Goal: Navigation & Orientation: Find specific page/section

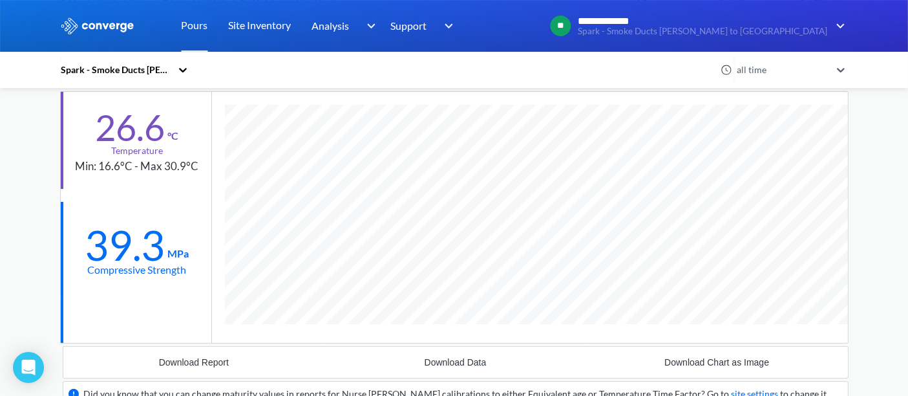
scroll to position [144, 0]
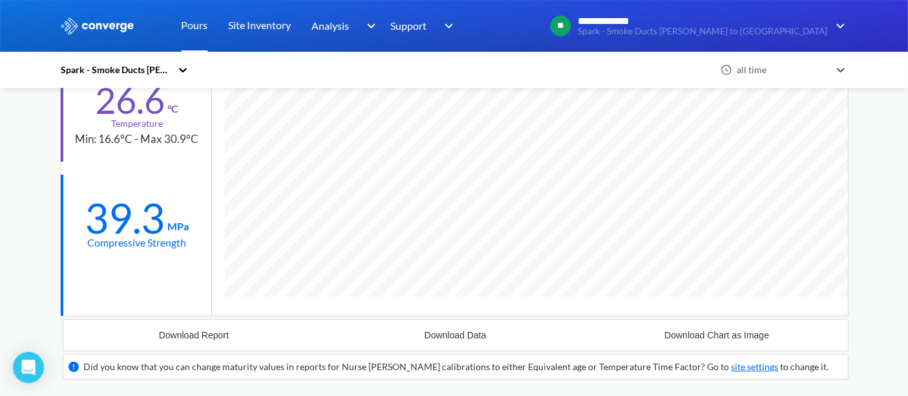
click at [198, 20] on link "Pours" at bounding box center [195, 26] width 27 height 52
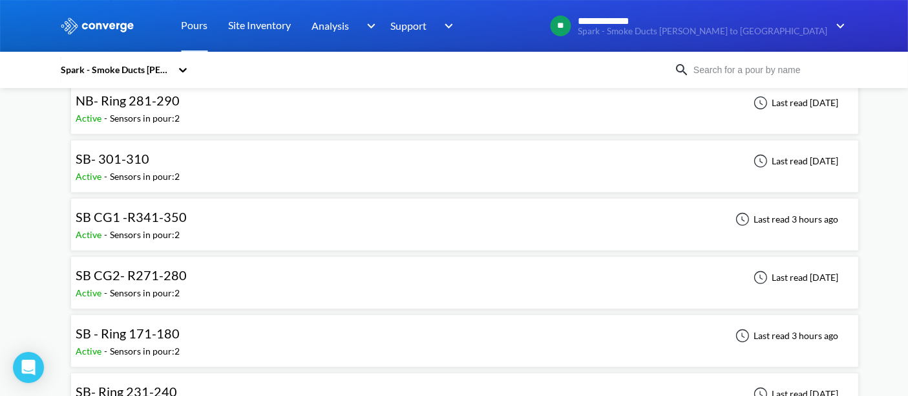
scroll to position [574, 0]
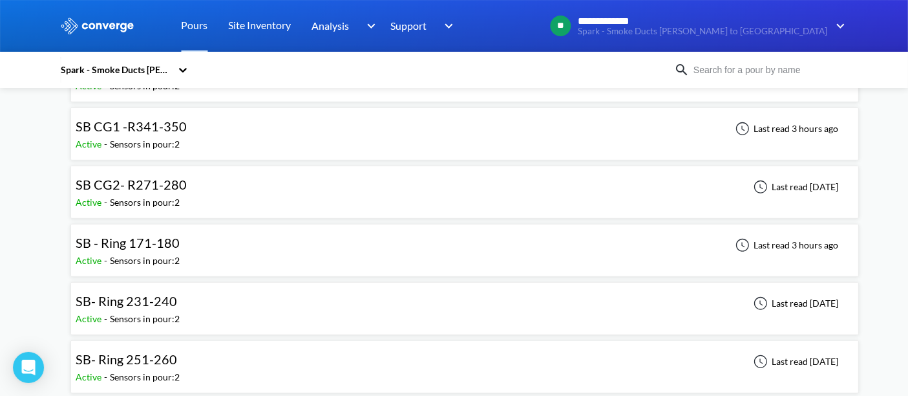
click at [202, 244] on div "SB - Ring 171-180 Active - Sensors in pour: 2 Last read 3 hours ago" at bounding box center [464, 250] width 777 height 41
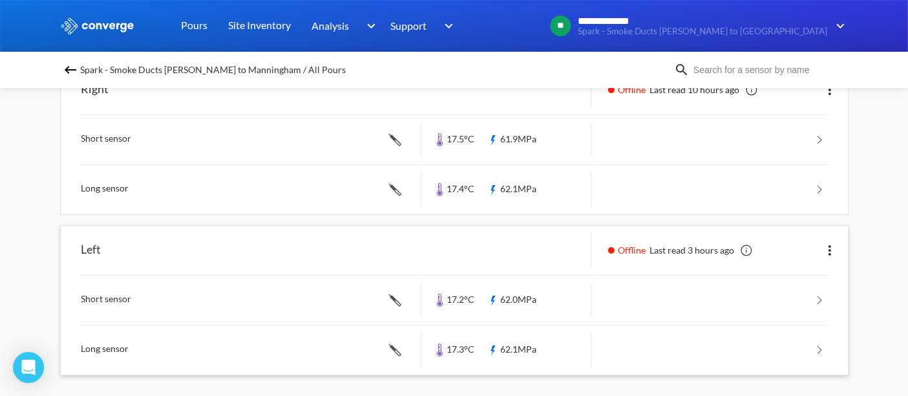
scroll to position [153, 0]
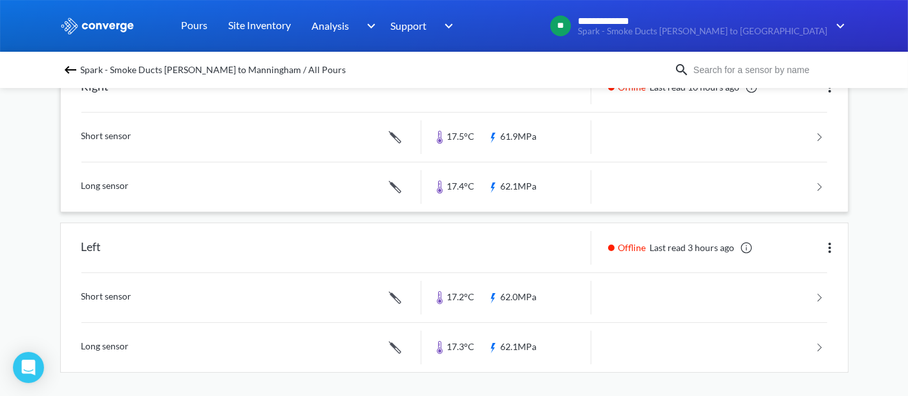
click at [518, 141] on link at bounding box center [454, 137] width 746 height 49
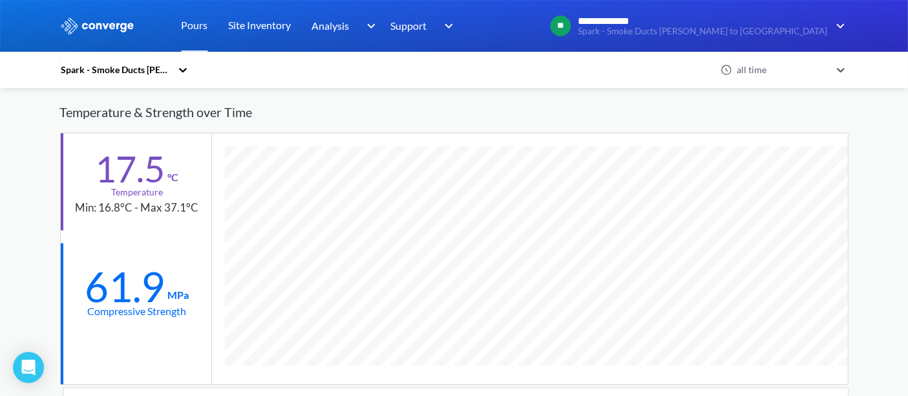
scroll to position [72, 0]
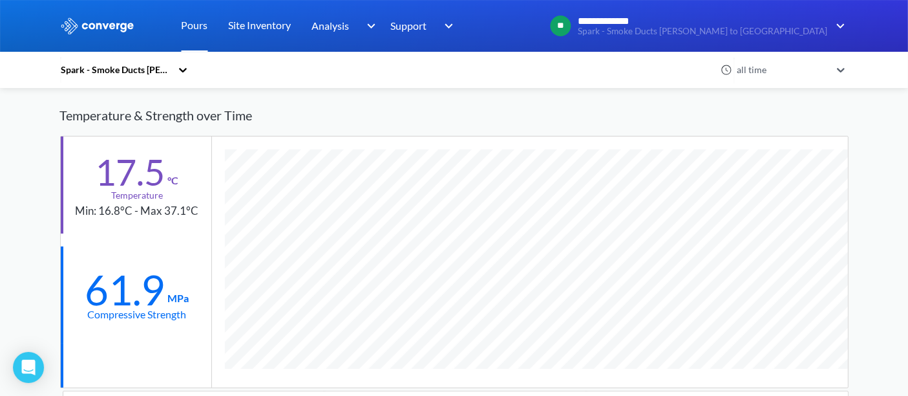
click at [193, 23] on link "Pours" at bounding box center [195, 26] width 27 height 52
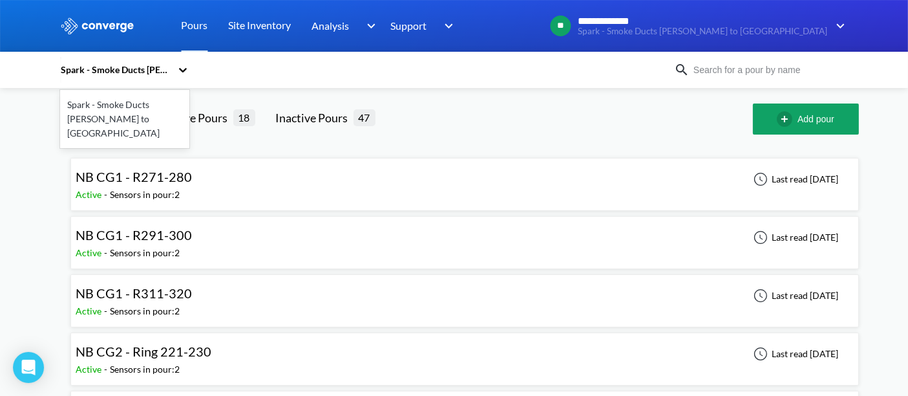
click at [177, 71] on div "Spark - Smoke Ducts [PERSON_NAME] to [GEOGRAPHIC_DATA]" at bounding box center [118, 70] width 116 height 30
click at [446, 78] on div "option Spark - Smoke Ducts Watsonia to Manningham focused, 1 of 1. 1 result ava…" at bounding box center [367, 70] width 614 height 30
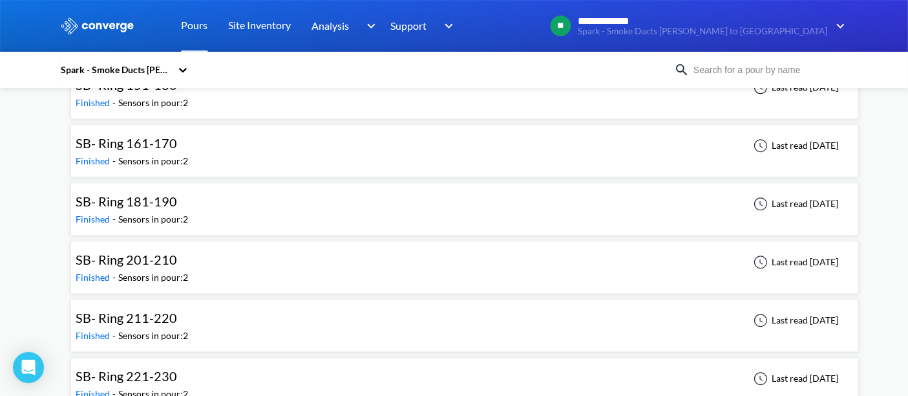
scroll to position [3527, 0]
click at [230, 245] on div "SB- Ring 201-210 Finished - Sensors in pour: 2 Last read [DATE]" at bounding box center [464, 265] width 777 height 41
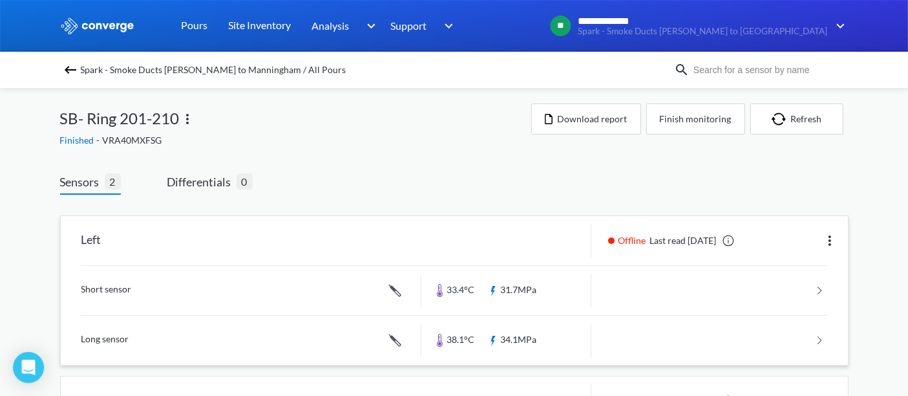
scroll to position [144, 0]
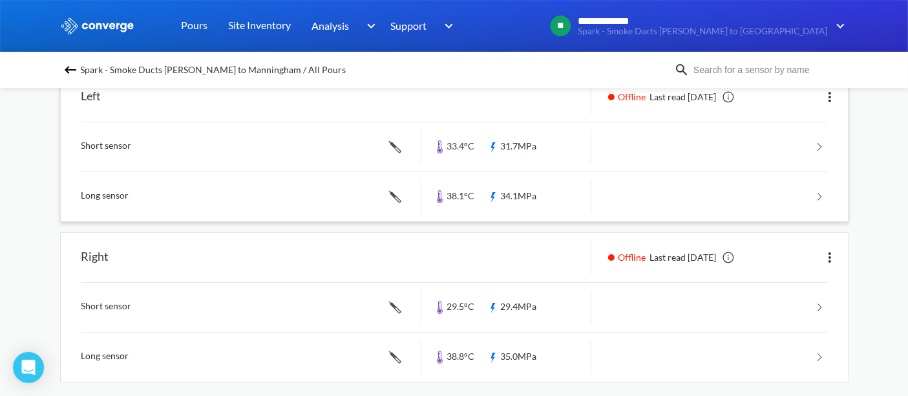
click at [529, 156] on link at bounding box center [454, 146] width 746 height 49
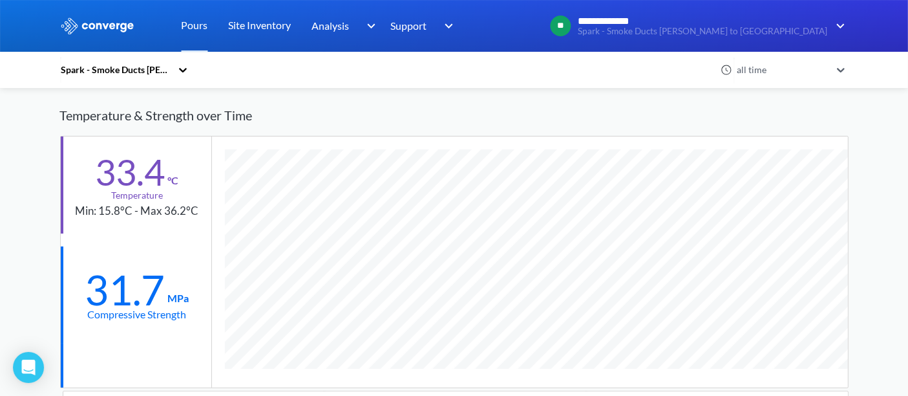
scroll to position [805, 789]
drag, startPoint x: 197, startPoint y: 24, endPoint x: 199, endPoint y: 37, distance: 13.1
click at [197, 24] on link "Pours" at bounding box center [195, 26] width 27 height 52
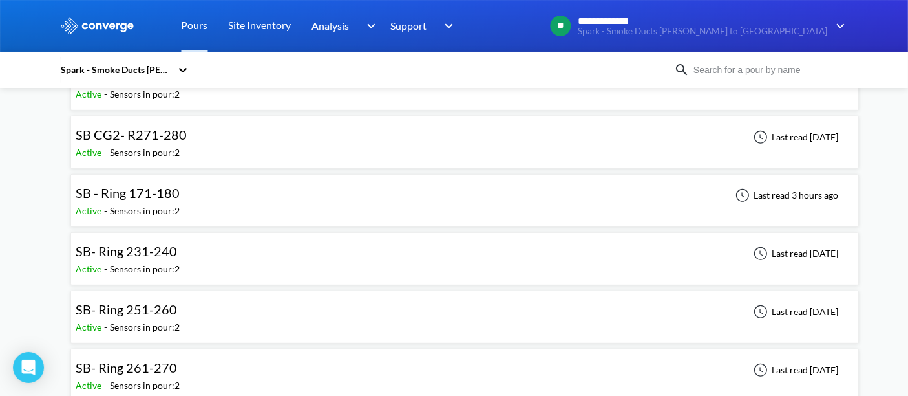
scroll to position [647, 0]
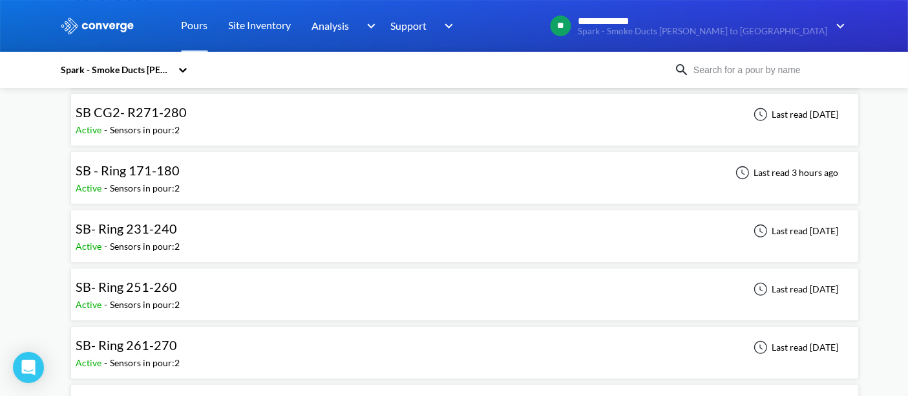
click at [182, 278] on div "SB- Ring 251-260 Active - Sensors in pour: 2 Last read [DATE]" at bounding box center [464, 294] width 777 height 41
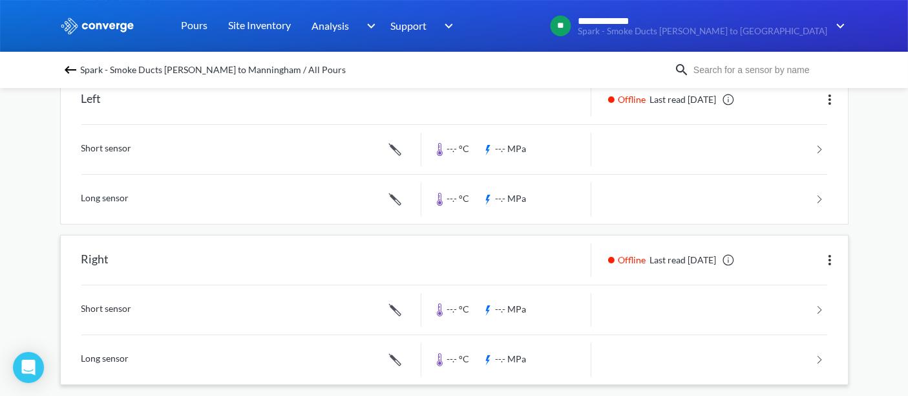
scroll to position [144, 0]
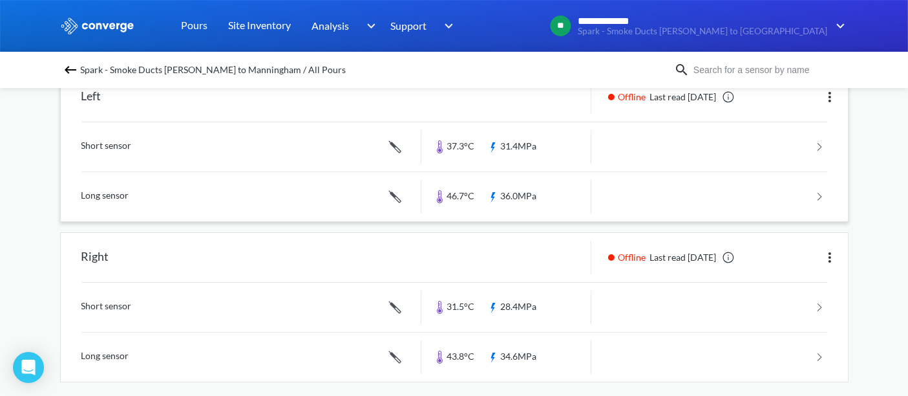
click at [518, 149] on link at bounding box center [454, 146] width 746 height 49
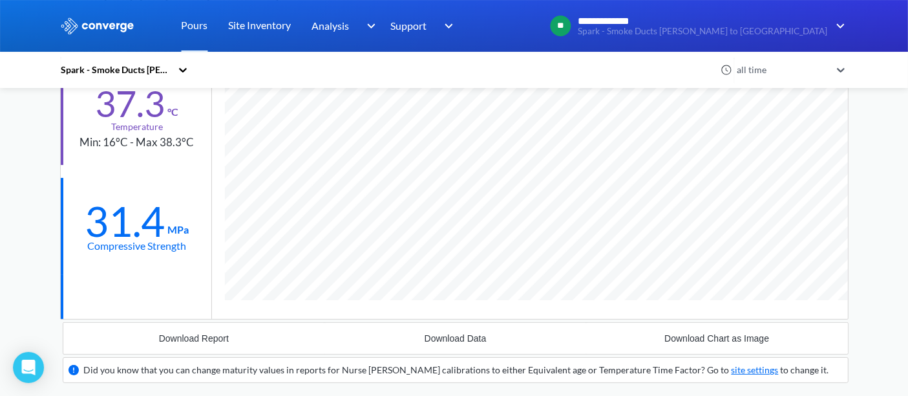
scroll to position [144, 0]
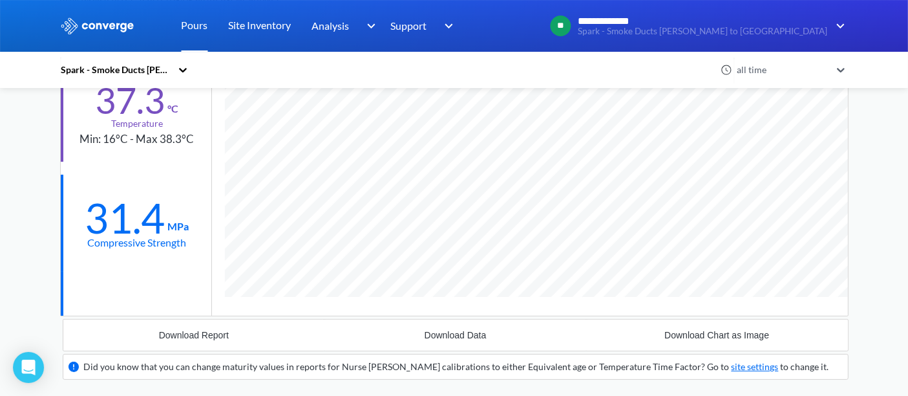
drag, startPoint x: 198, startPoint y: 25, endPoint x: 205, endPoint y: 30, distance: 8.8
click at [198, 25] on link "Pours" at bounding box center [195, 26] width 27 height 52
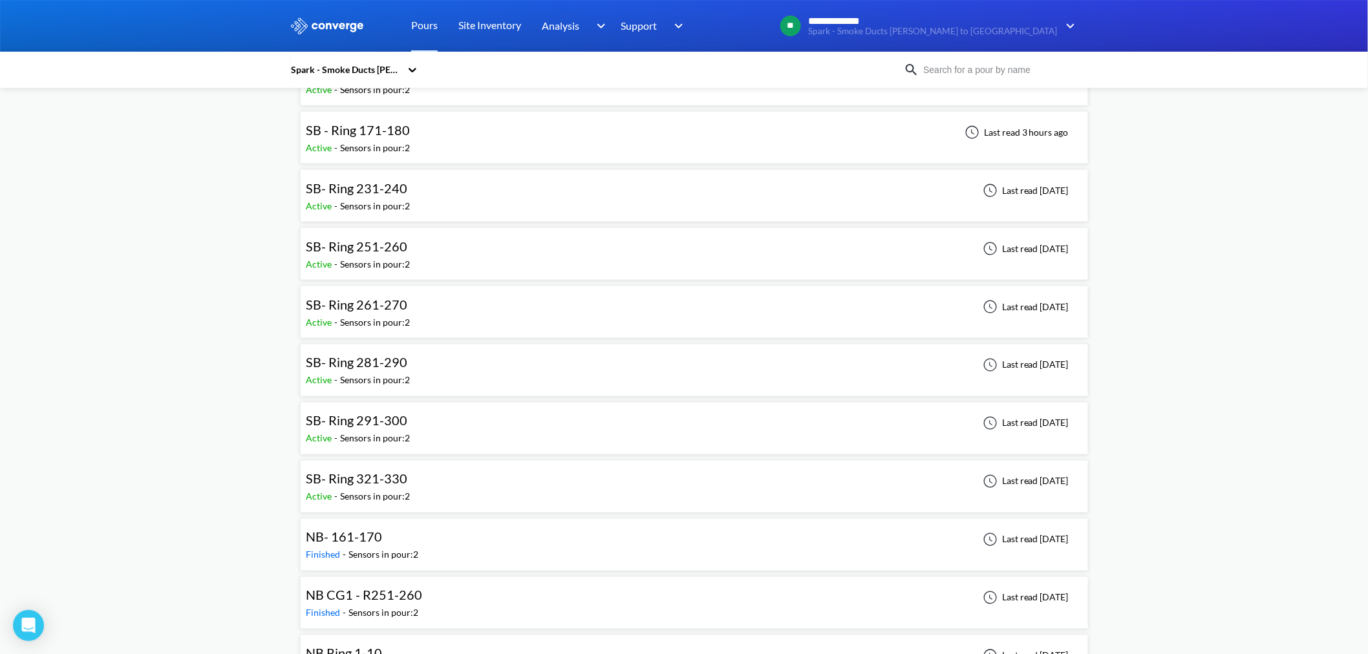
scroll to position [718, 0]
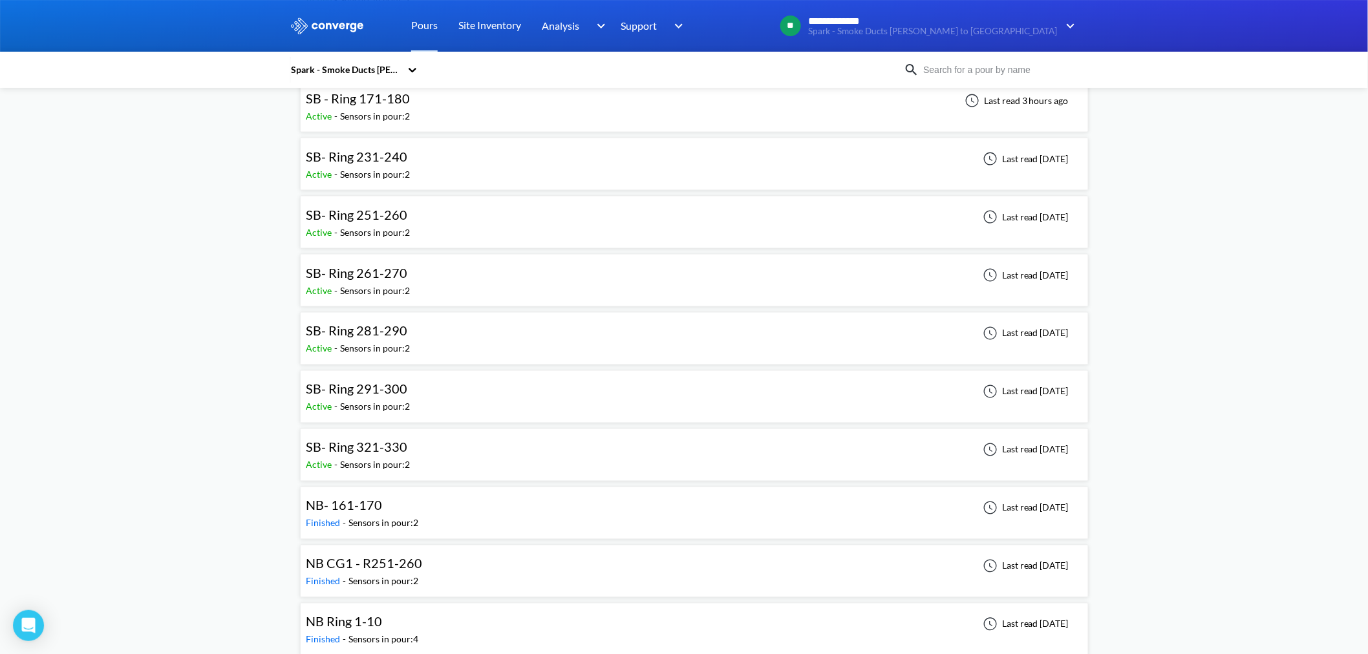
click at [447, 283] on div "SB- Ring 261-270 Active - Sensors in pour: 2 Last read [DATE]" at bounding box center [694, 280] width 777 height 41
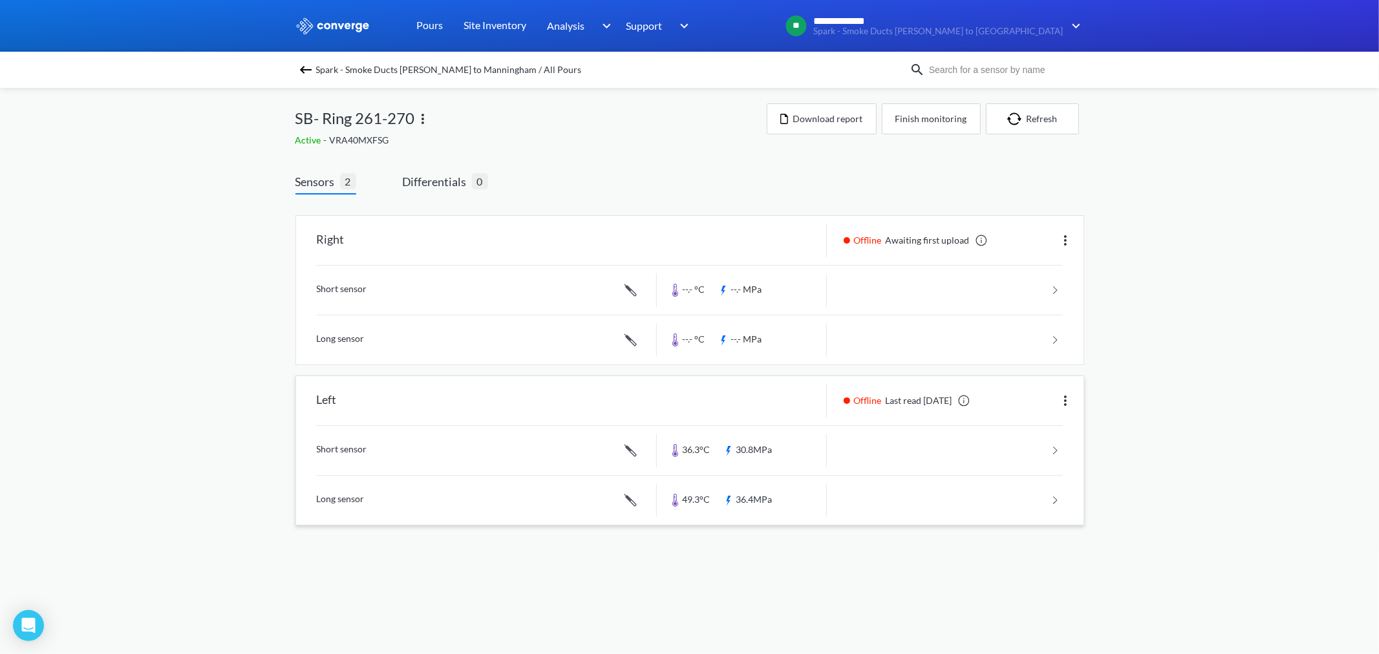
click at [768, 395] on link at bounding box center [690, 450] width 746 height 49
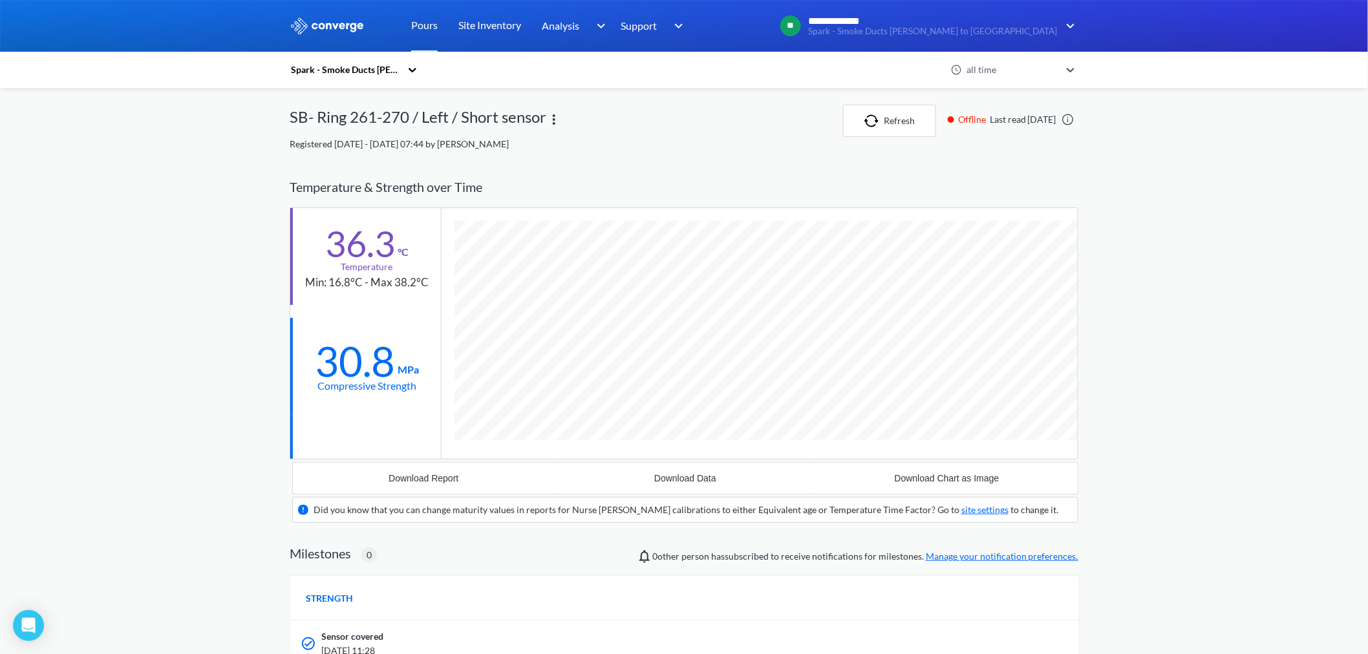
scroll to position [809, 789]
click at [416, 21] on link "Pours" at bounding box center [424, 26] width 27 height 52
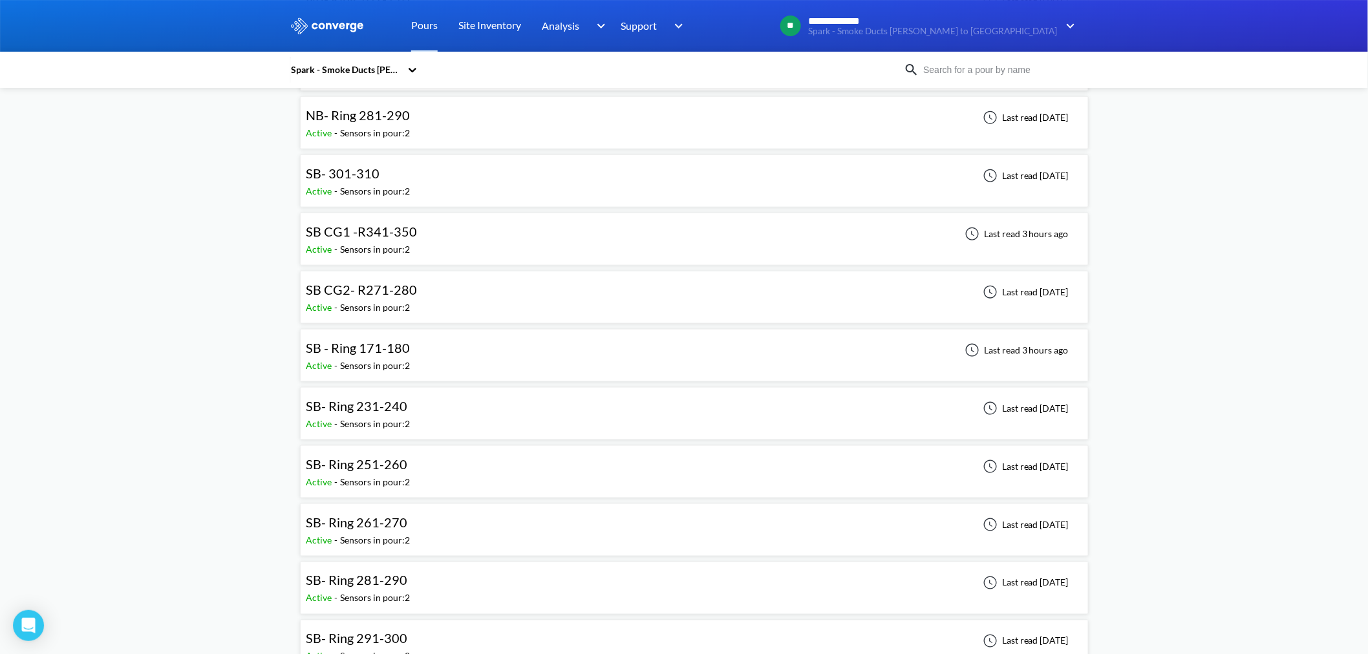
scroll to position [502, 0]
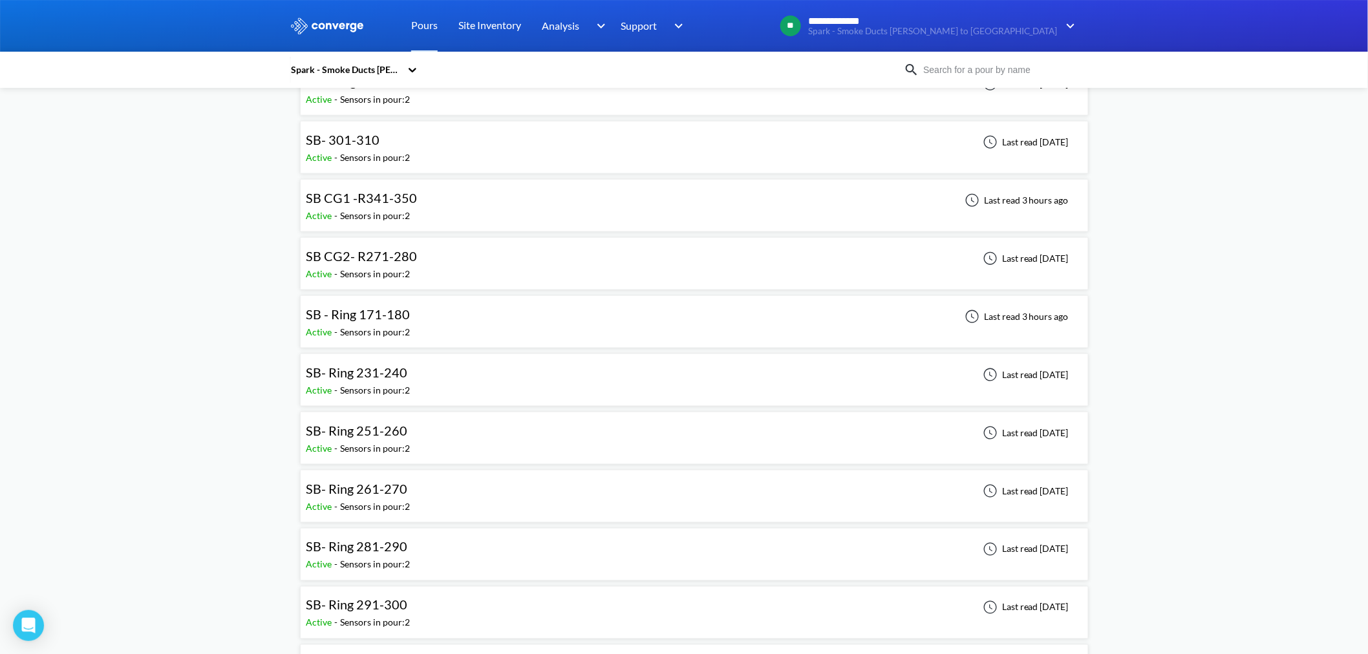
click at [443, 395] on div "SB- Ring 281-290 Active - Sensors in pour: 2 Last read [DATE]" at bounding box center [694, 554] width 777 height 41
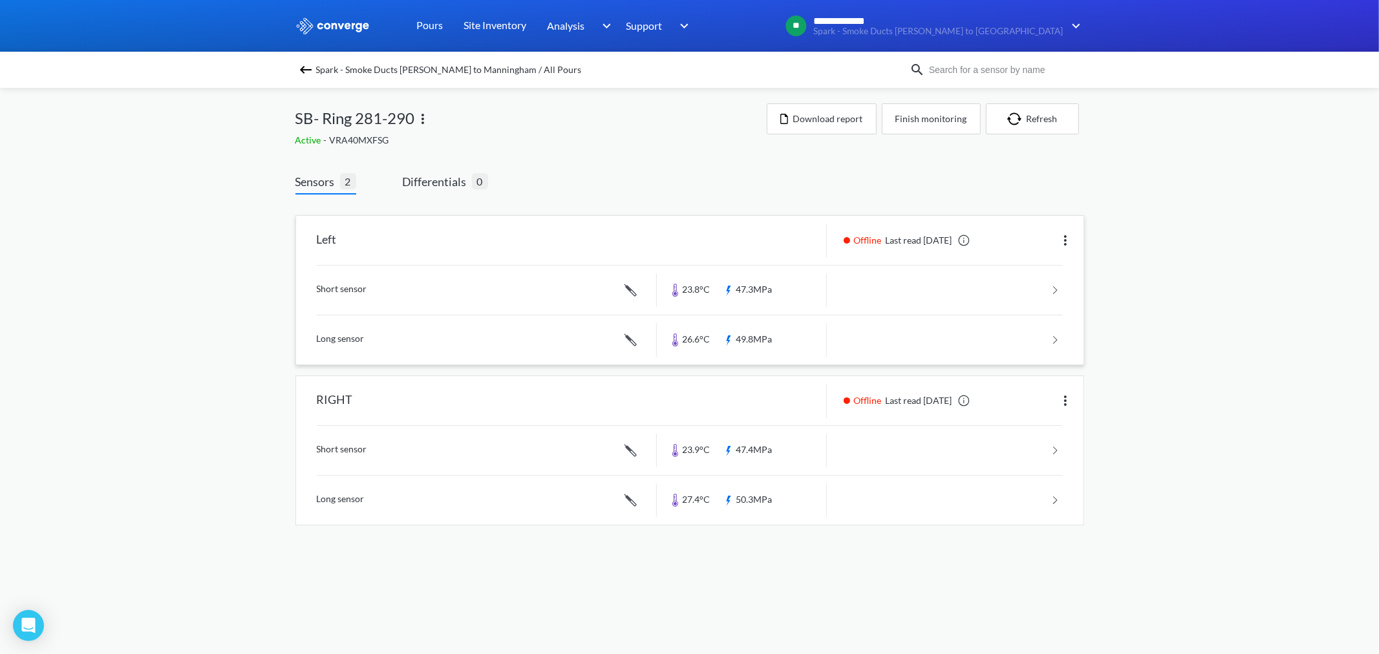
click at [752, 290] on link at bounding box center [690, 290] width 746 height 49
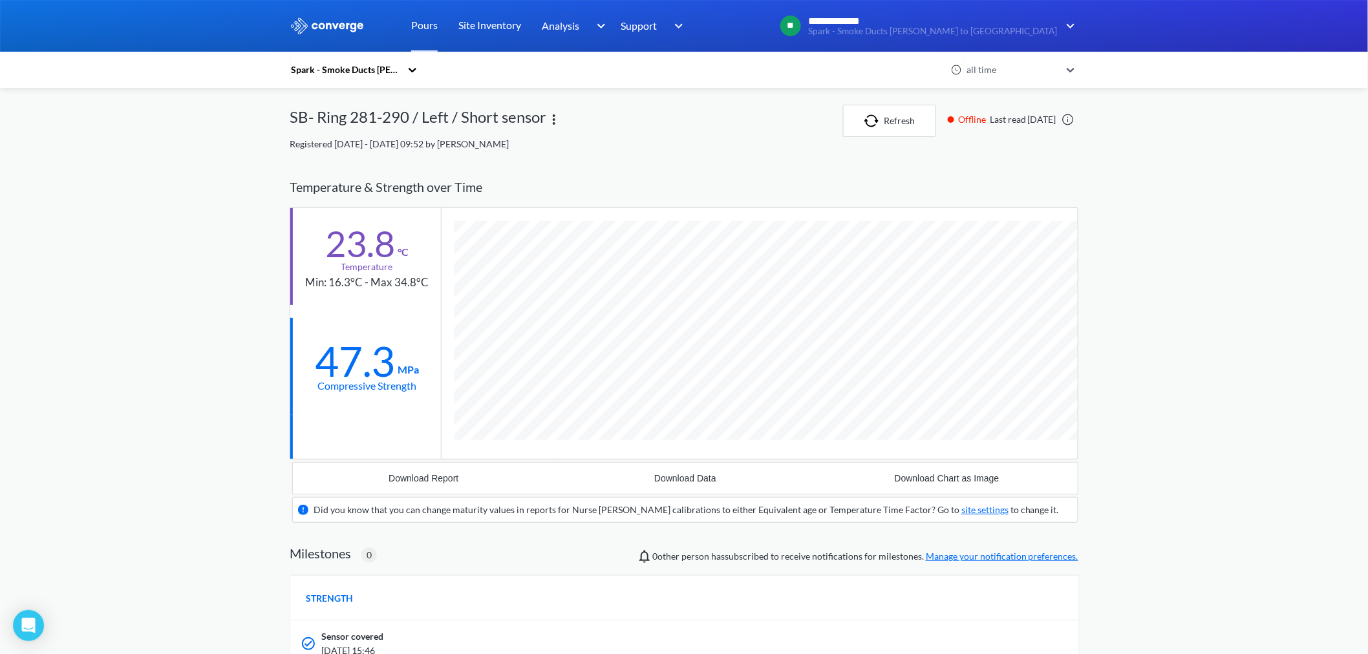
scroll to position [809, 789]
click at [416, 17] on link "Pours" at bounding box center [424, 26] width 27 height 52
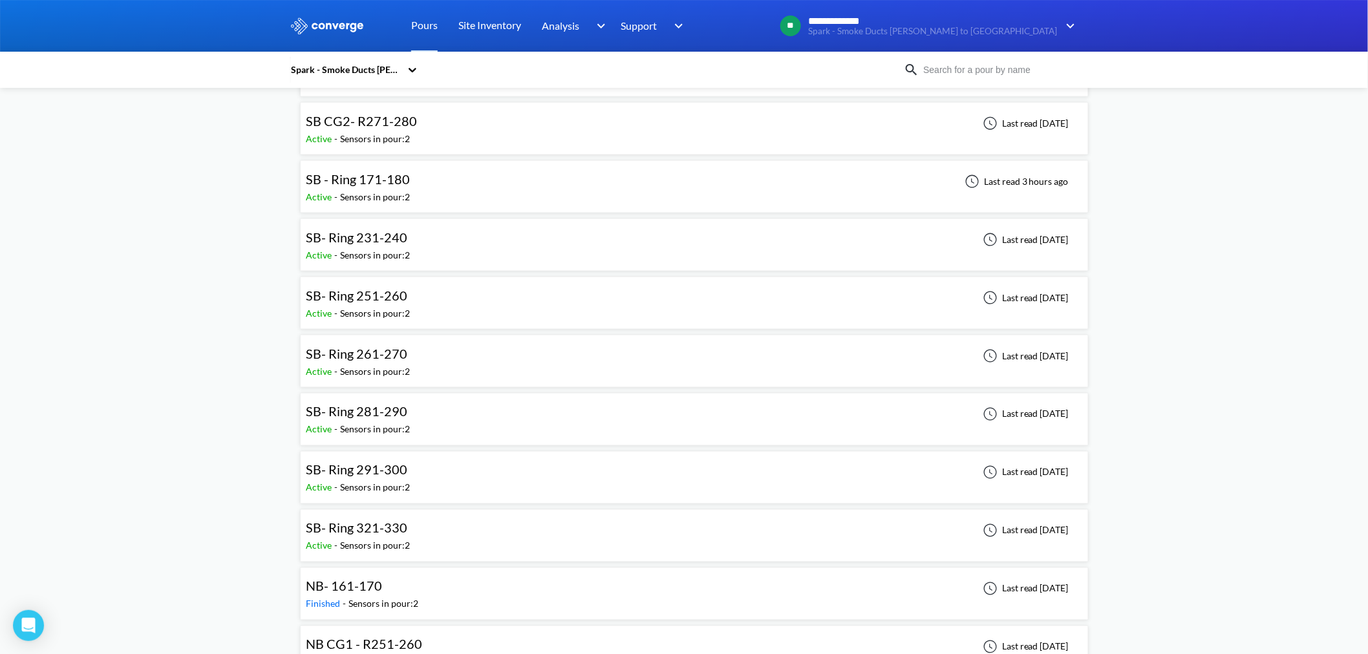
scroll to position [647, 0]
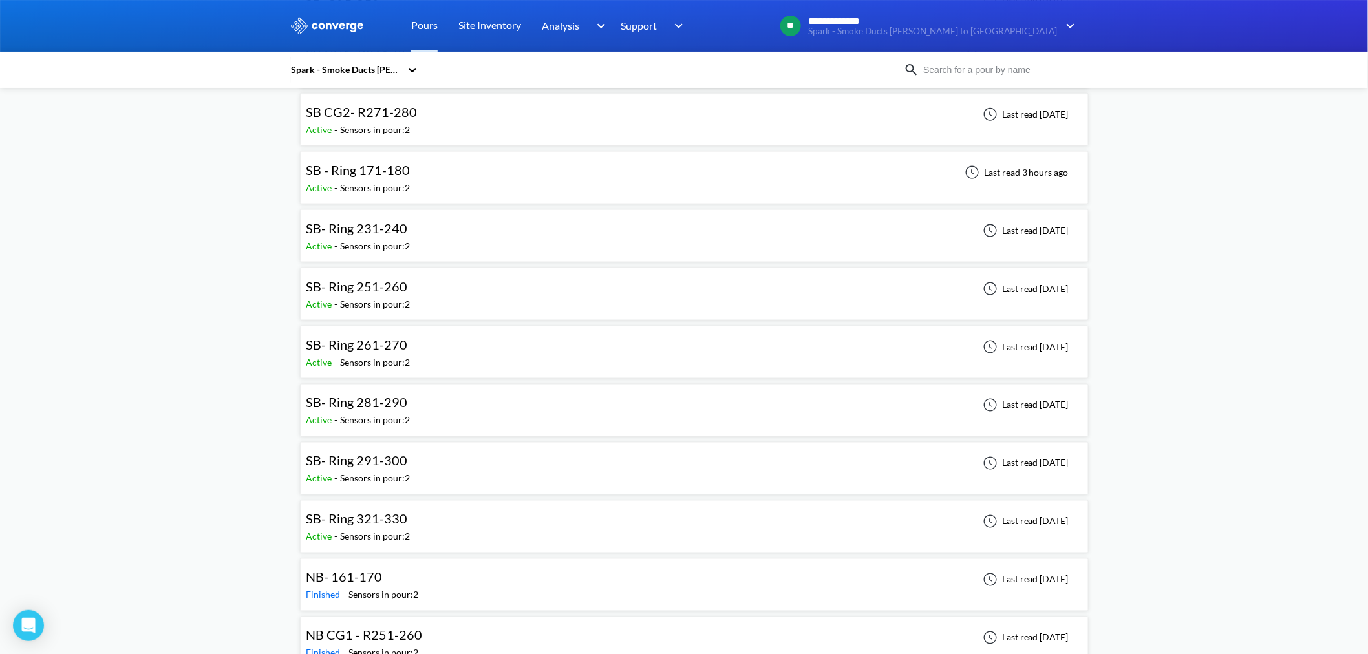
click at [425, 395] on div "SB- Ring 291-300 Active - Sensors in pour: 2 Last read [DATE]" at bounding box center [694, 468] width 777 height 41
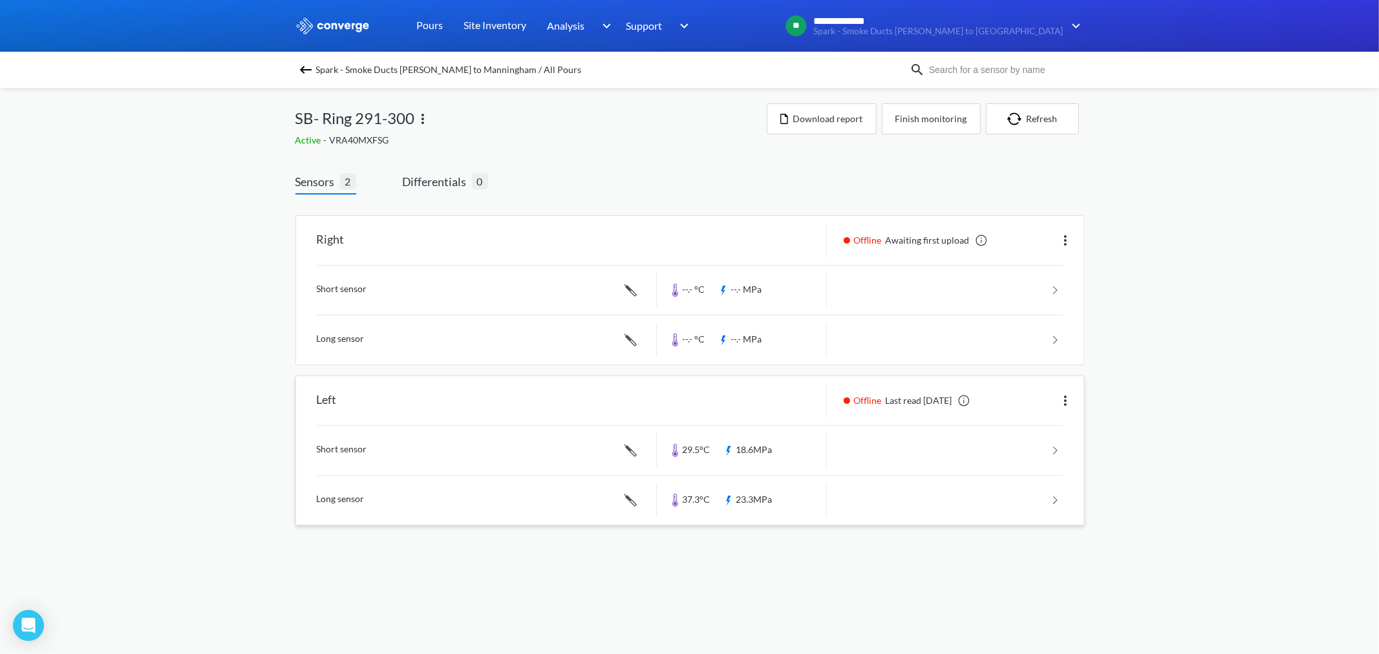
click at [769, 395] on link at bounding box center [690, 500] width 746 height 49
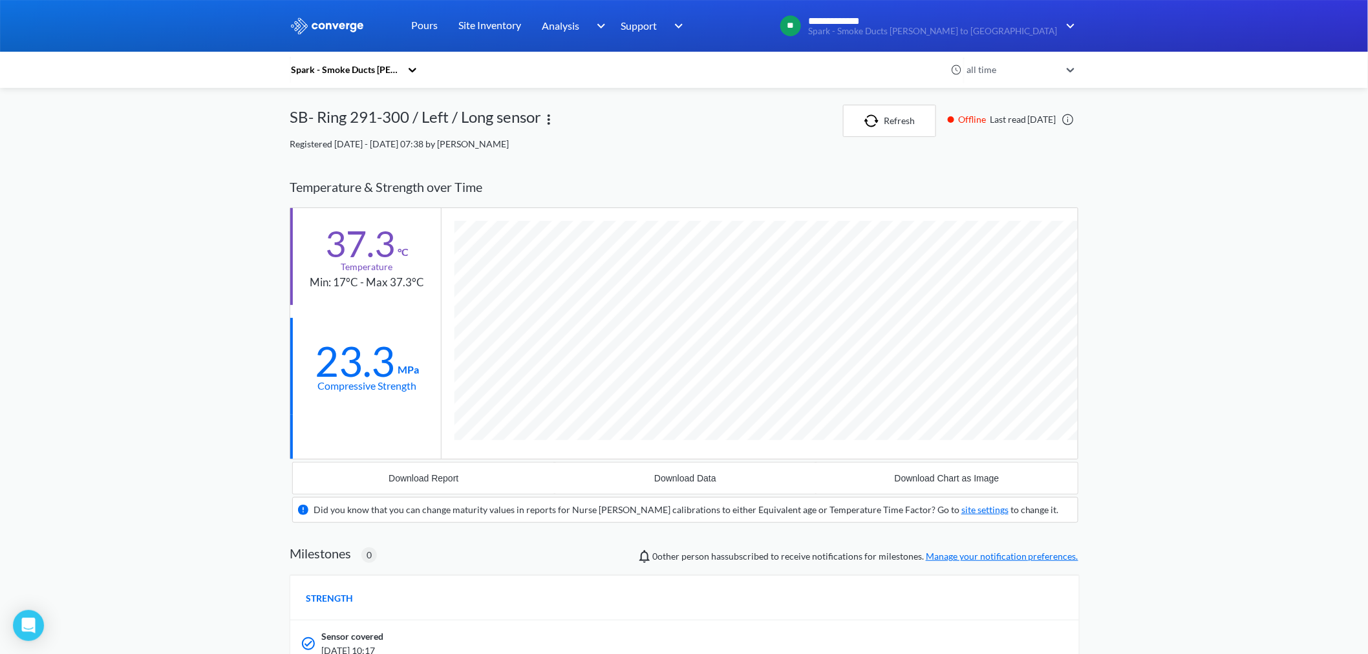
scroll to position [834, 789]
click at [419, 27] on link "Pours" at bounding box center [424, 26] width 27 height 52
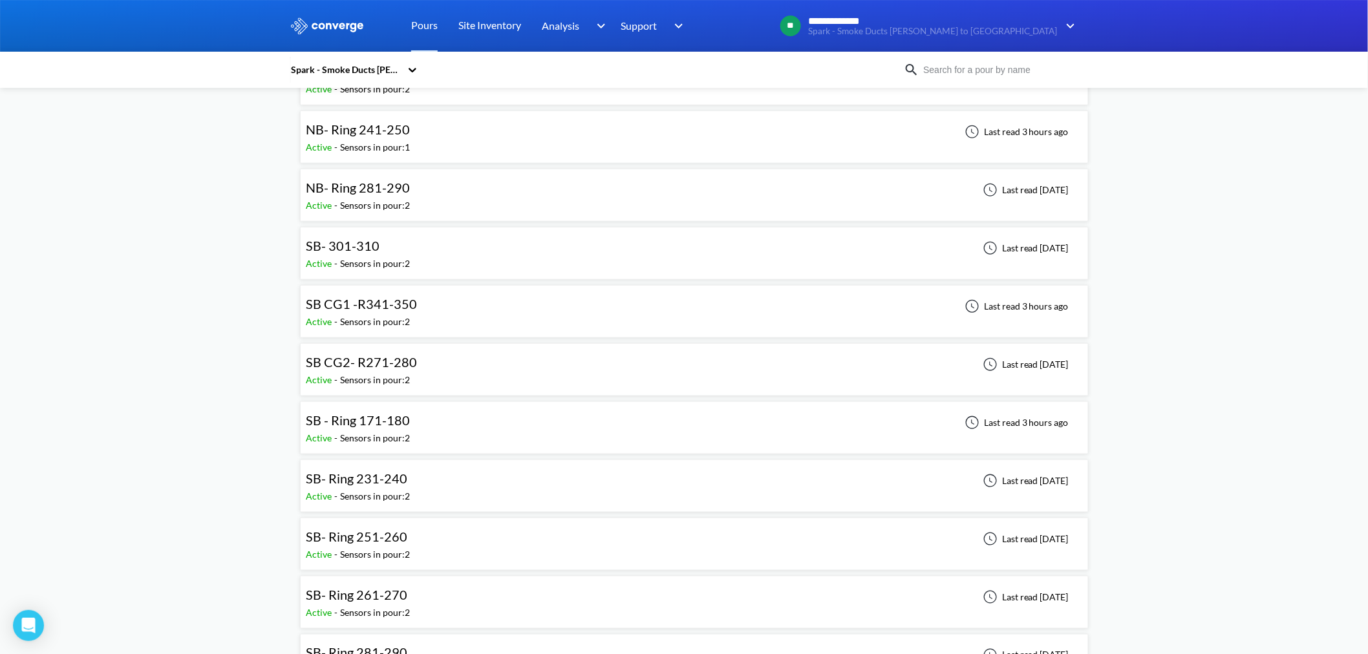
scroll to position [431, 0]
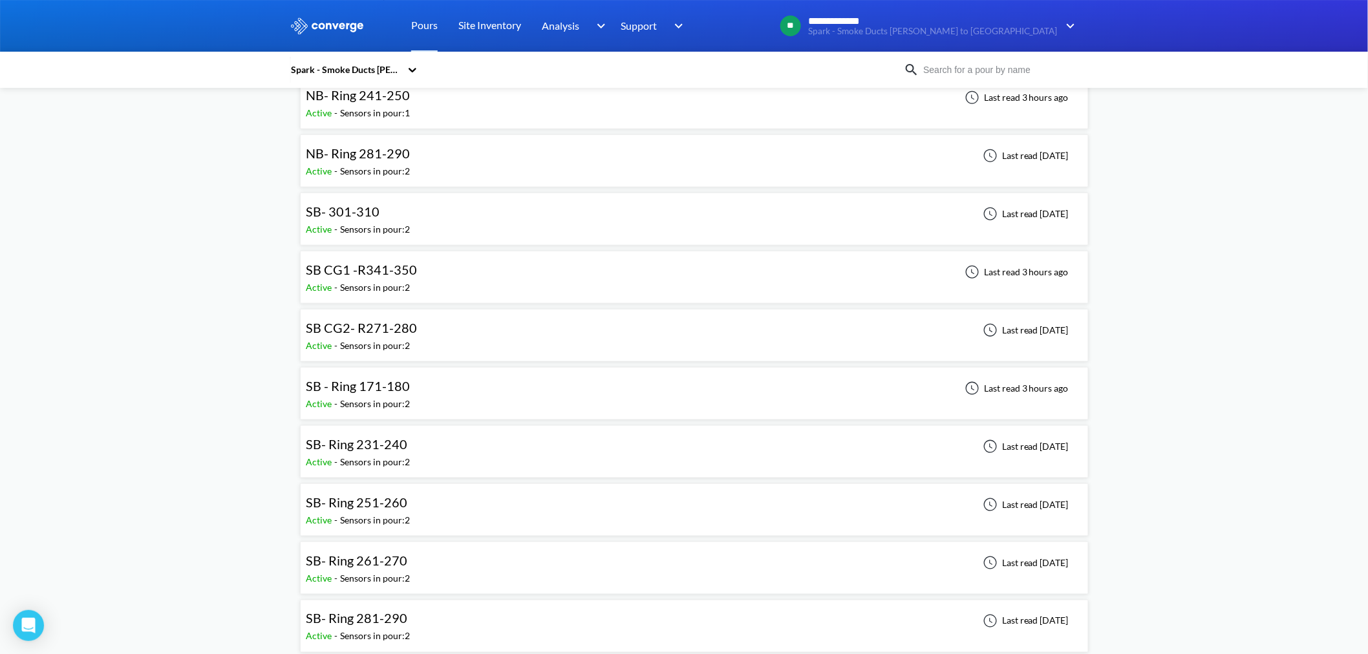
click at [482, 218] on div "SB- 301-310 Active - Sensors in pour: 2 Last read [DATE]" at bounding box center [694, 219] width 777 height 41
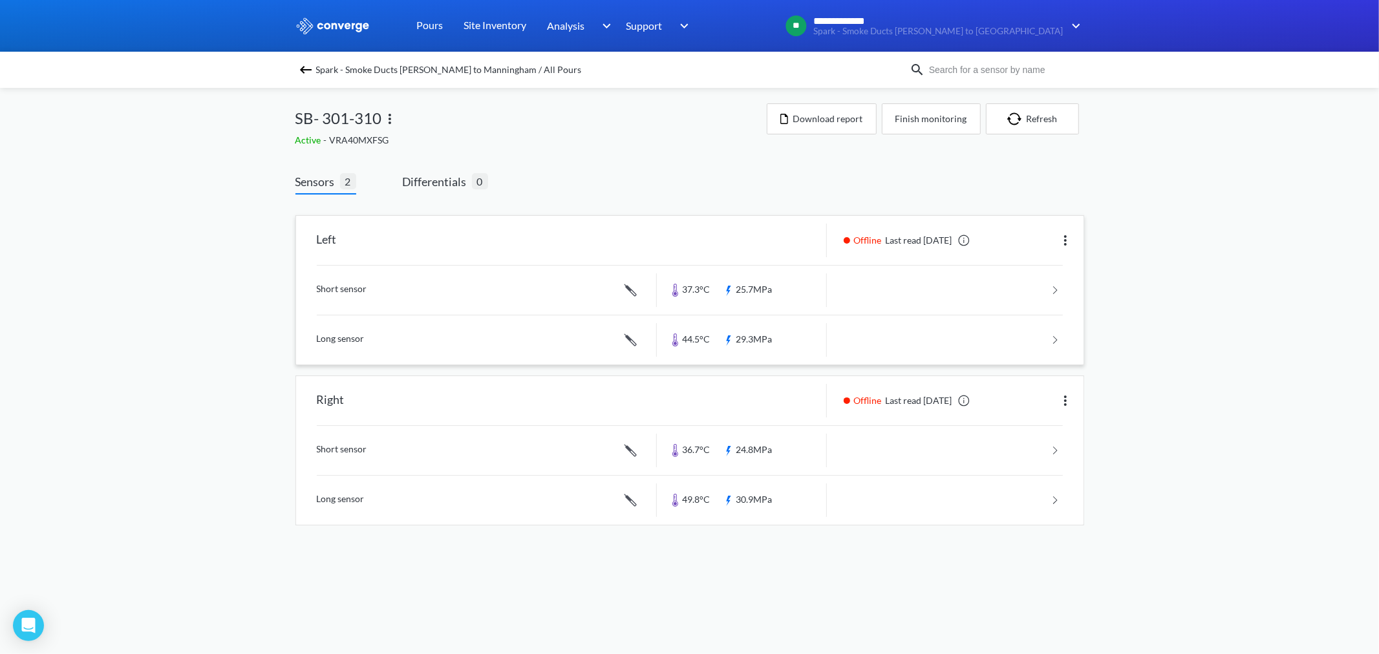
click at [766, 287] on link at bounding box center [690, 290] width 746 height 49
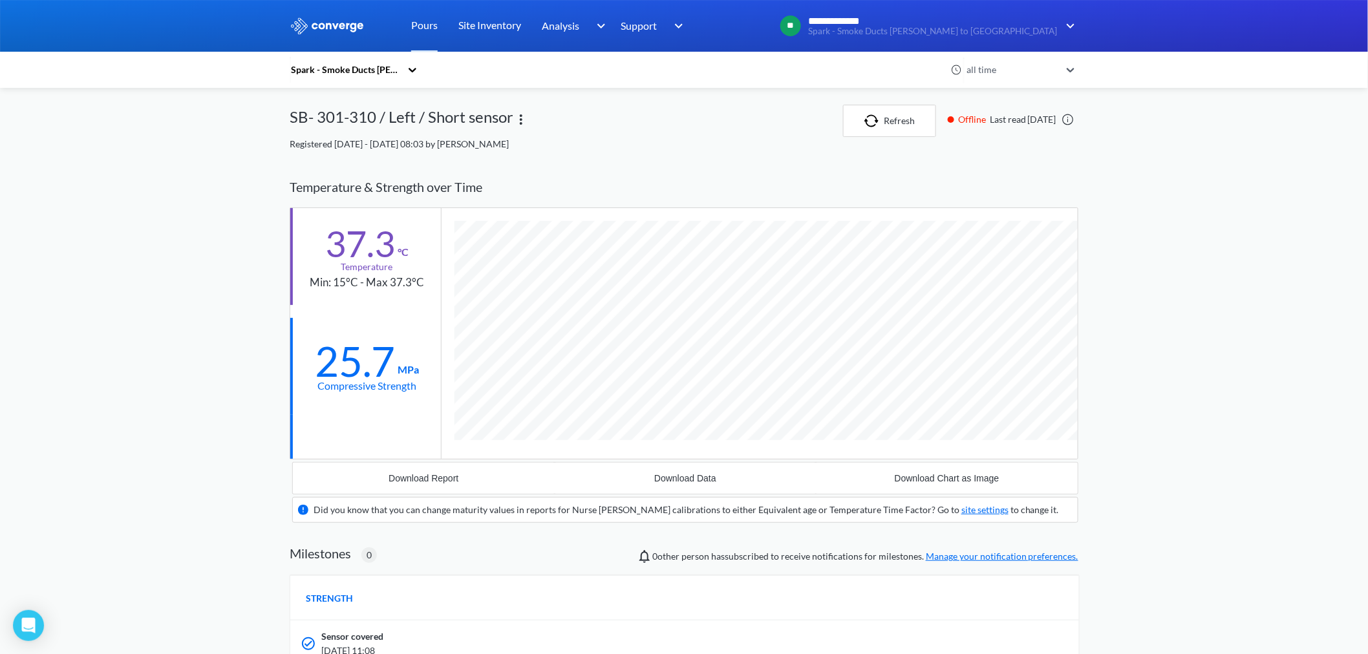
scroll to position [809, 789]
click at [420, 26] on link "Pours" at bounding box center [424, 26] width 27 height 52
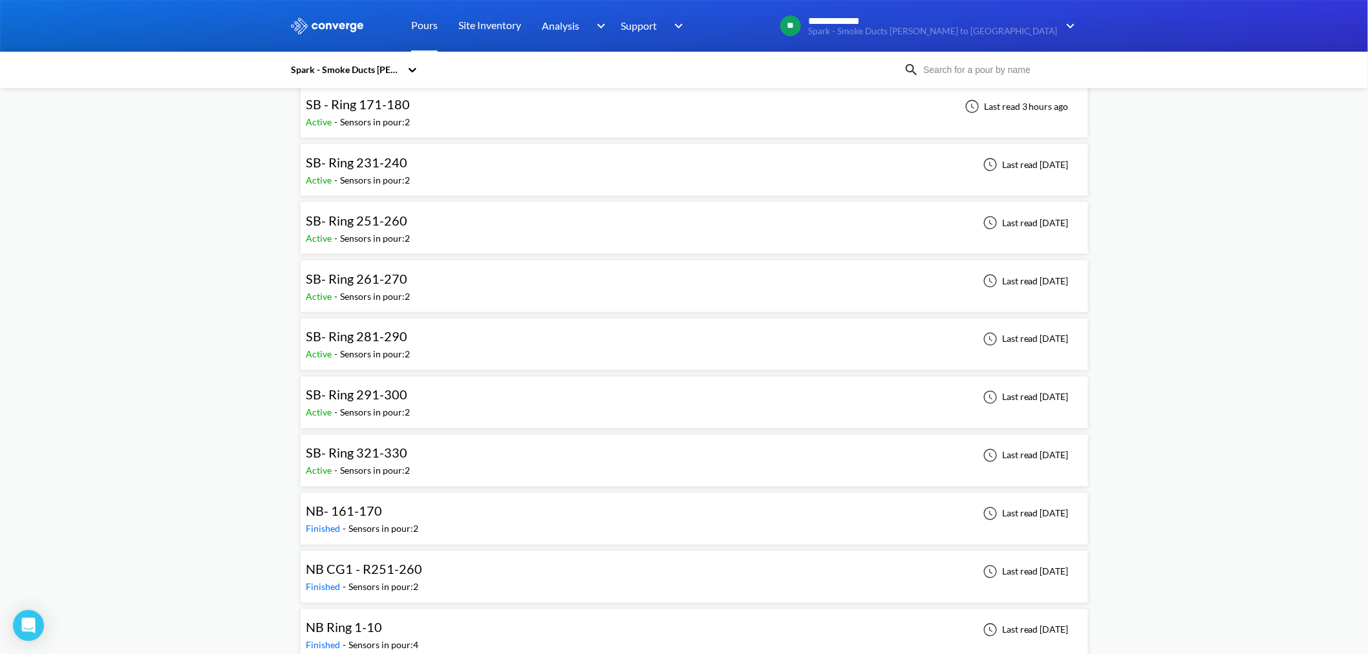
scroll to position [718, 0]
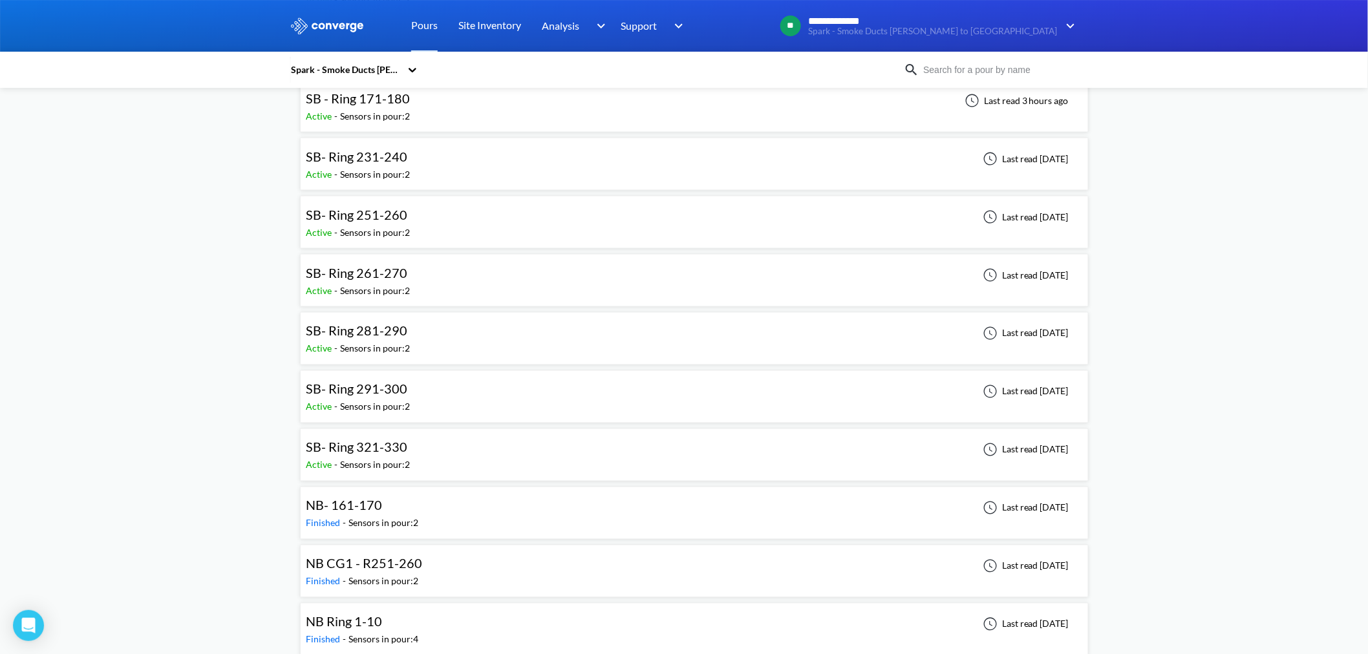
click at [434, 395] on div "SB- Ring 321-330 Active - Sensors in pour: 2 Last read [DATE]" at bounding box center [694, 455] width 777 height 41
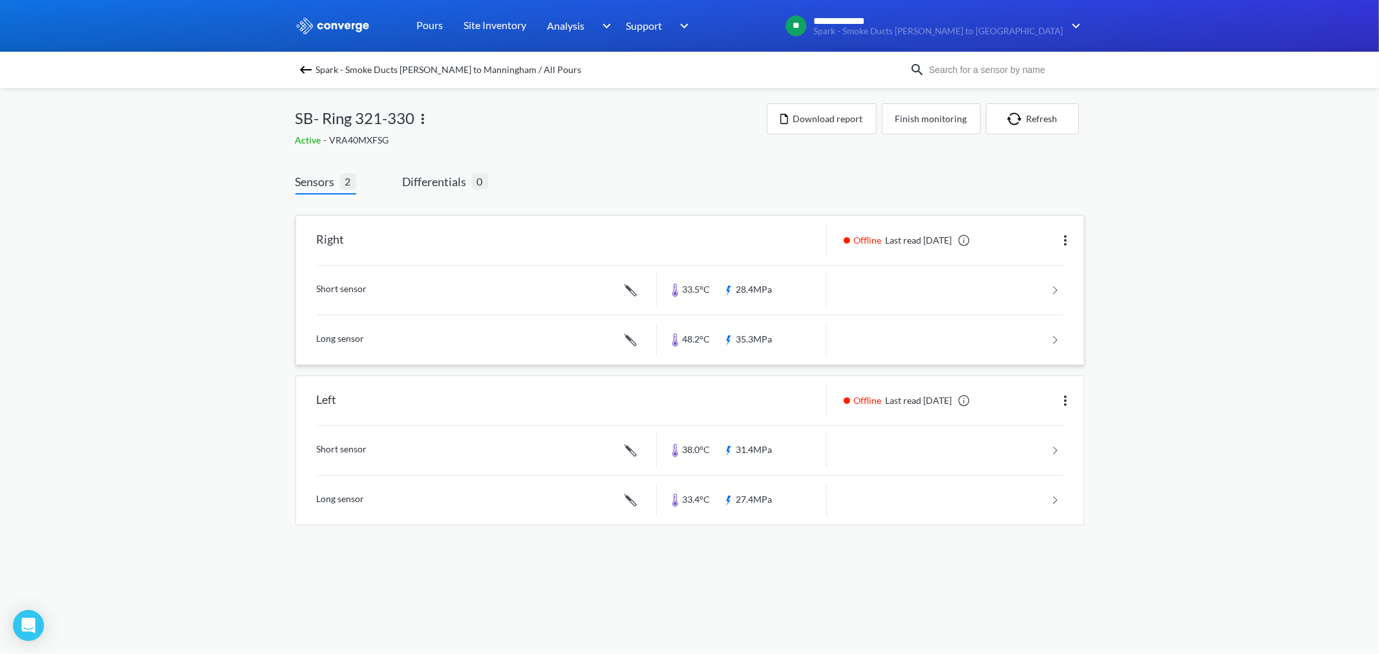
click at [759, 339] on link at bounding box center [690, 340] width 746 height 49
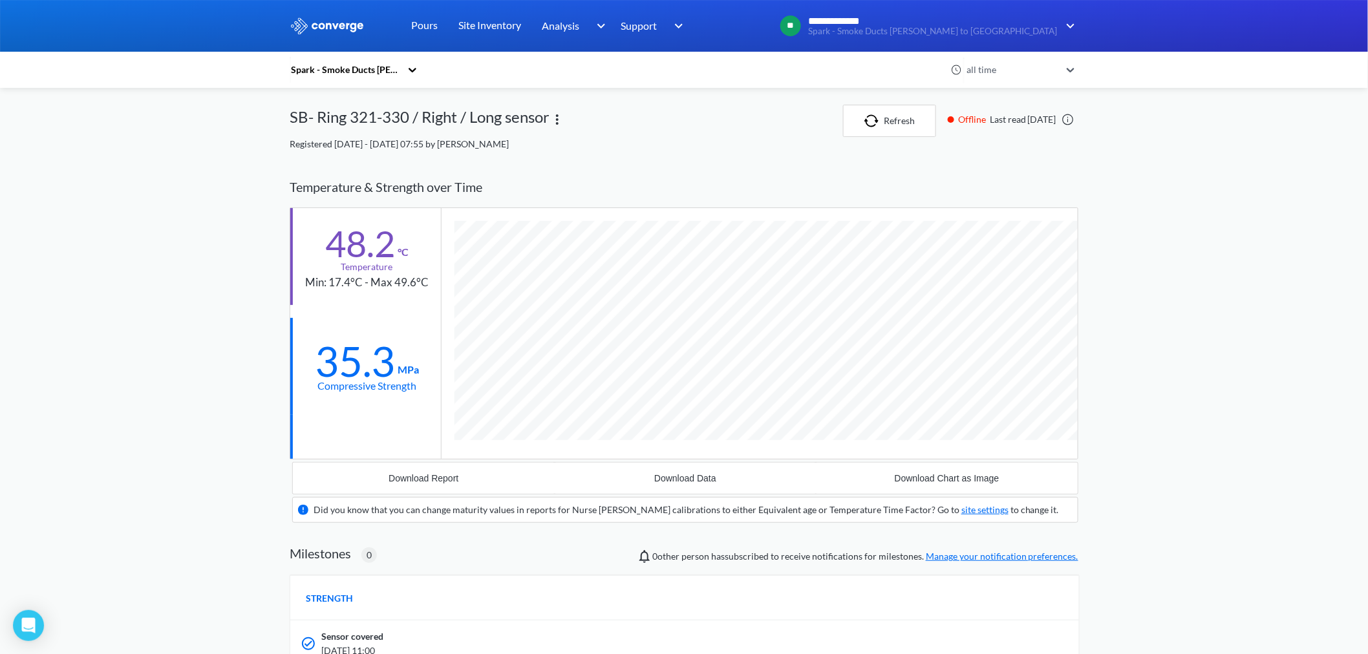
scroll to position [834, 789]
drag, startPoint x: 428, startPoint y: 21, endPoint x: 432, endPoint y: 41, distance: 19.8
click at [428, 21] on link "Pours" at bounding box center [424, 26] width 27 height 52
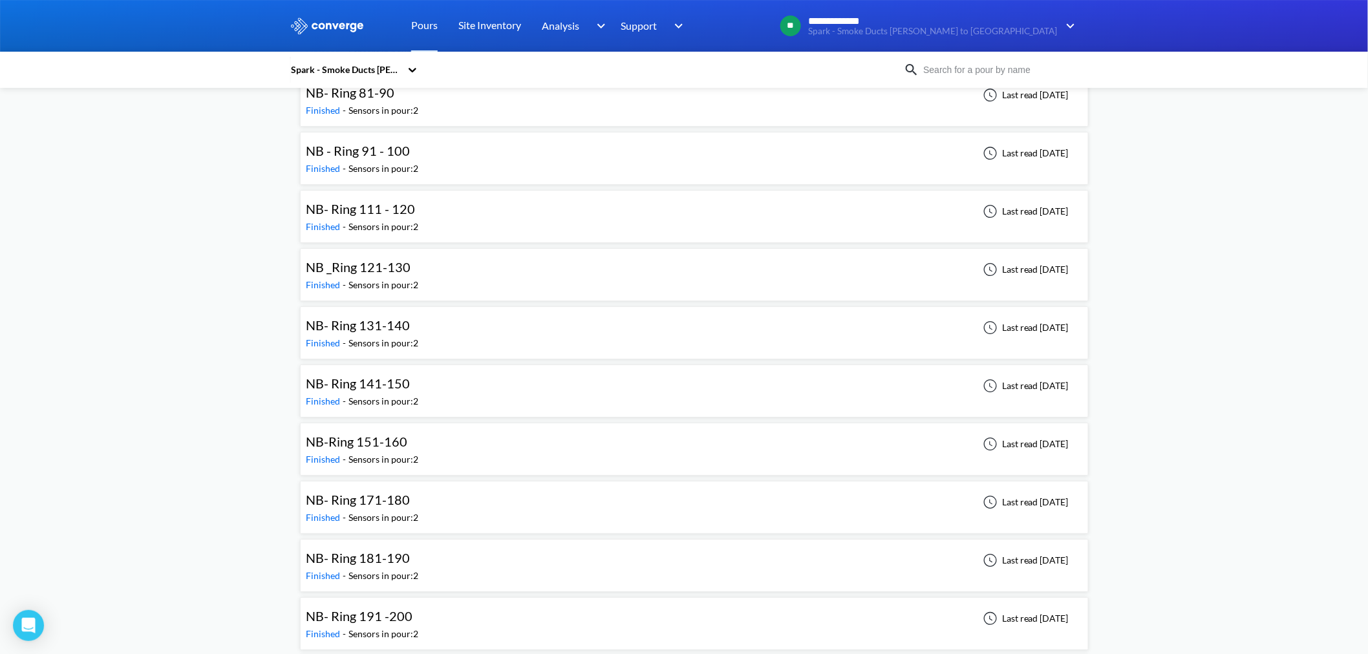
scroll to position [1796, 0]
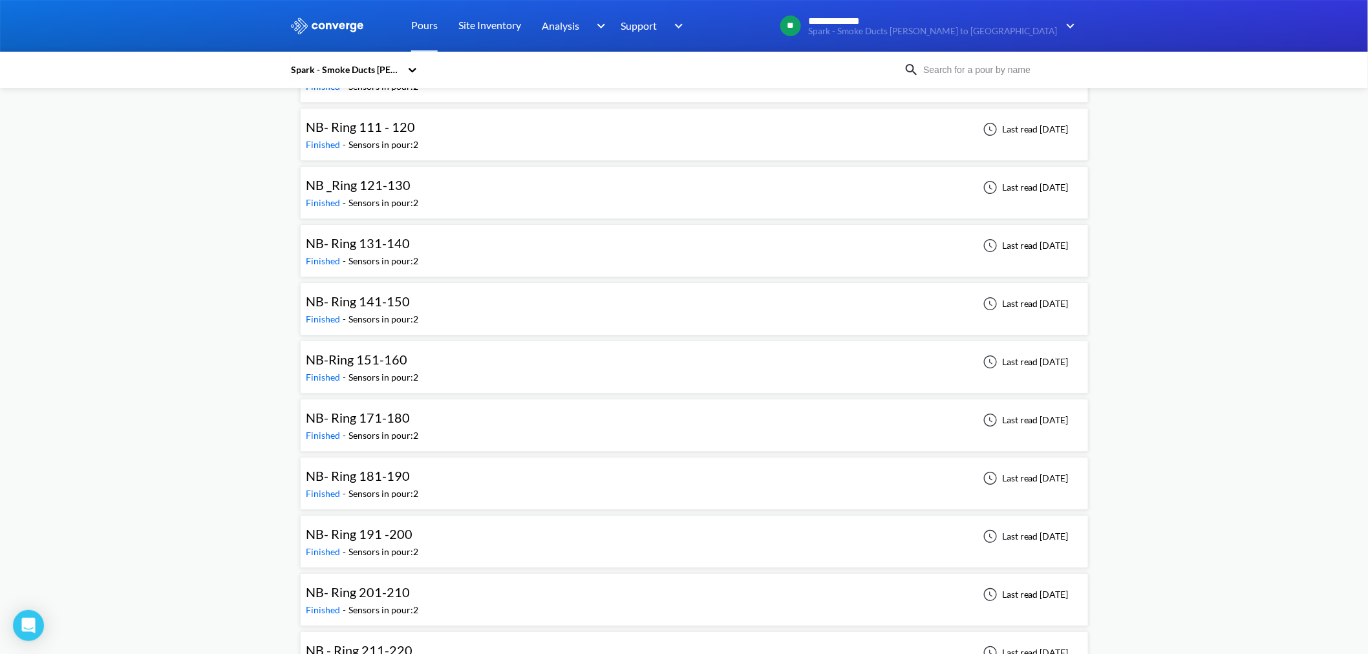
click at [472, 395] on div "NB- Ring 181-190 Finished - Sensors in pour: 2 Last read [DATE]" at bounding box center [694, 483] width 777 height 41
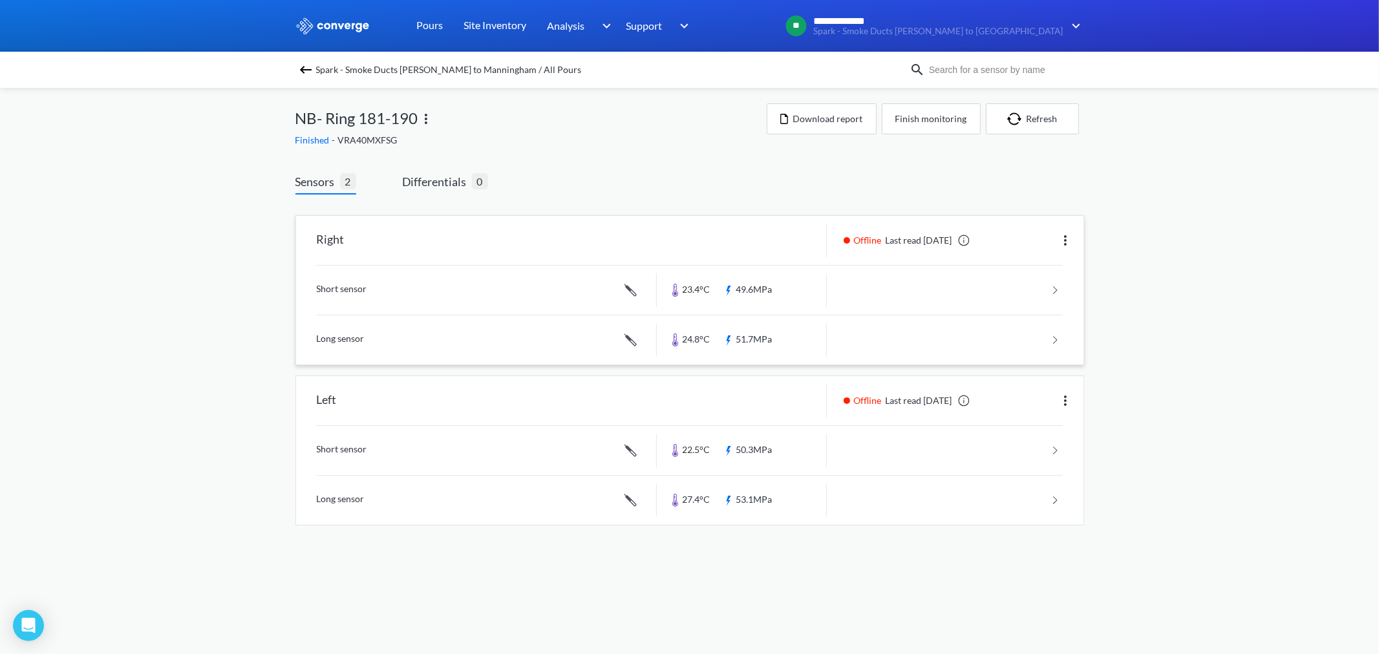
click at [745, 341] on link at bounding box center [690, 340] width 746 height 49
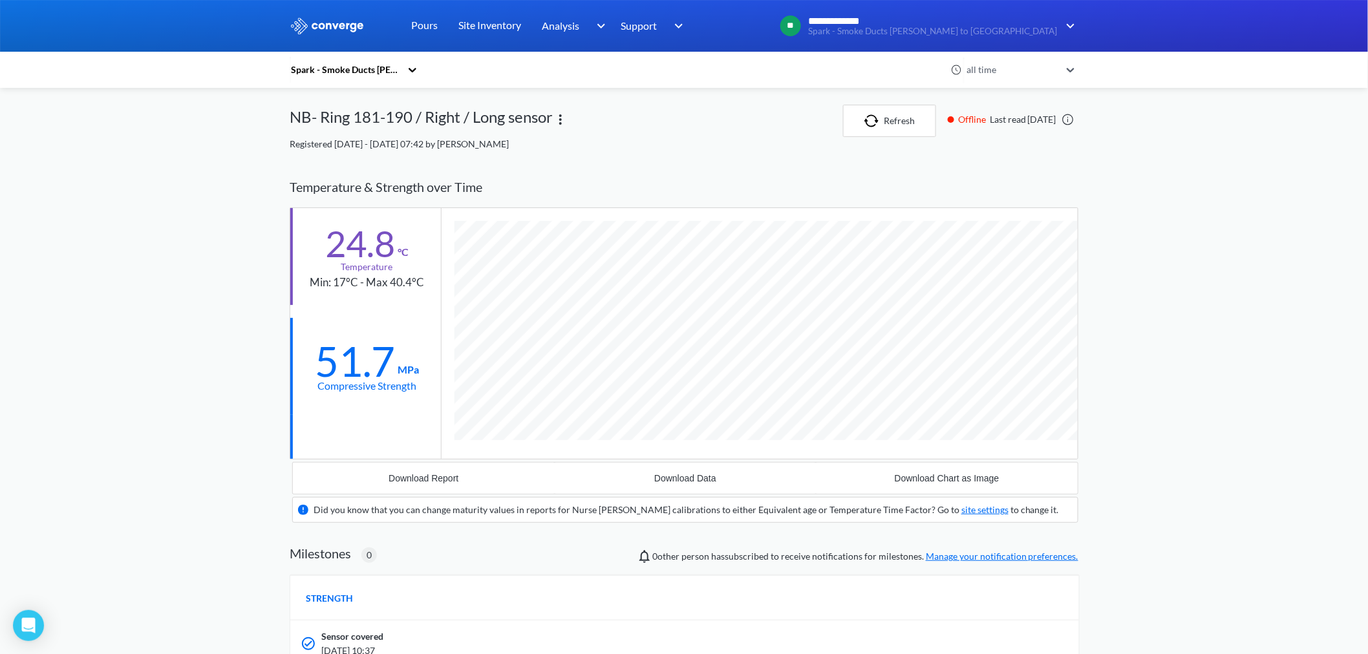
scroll to position [834, 789]
click at [431, 28] on link "Pours" at bounding box center [424, 26] width 27 height 52
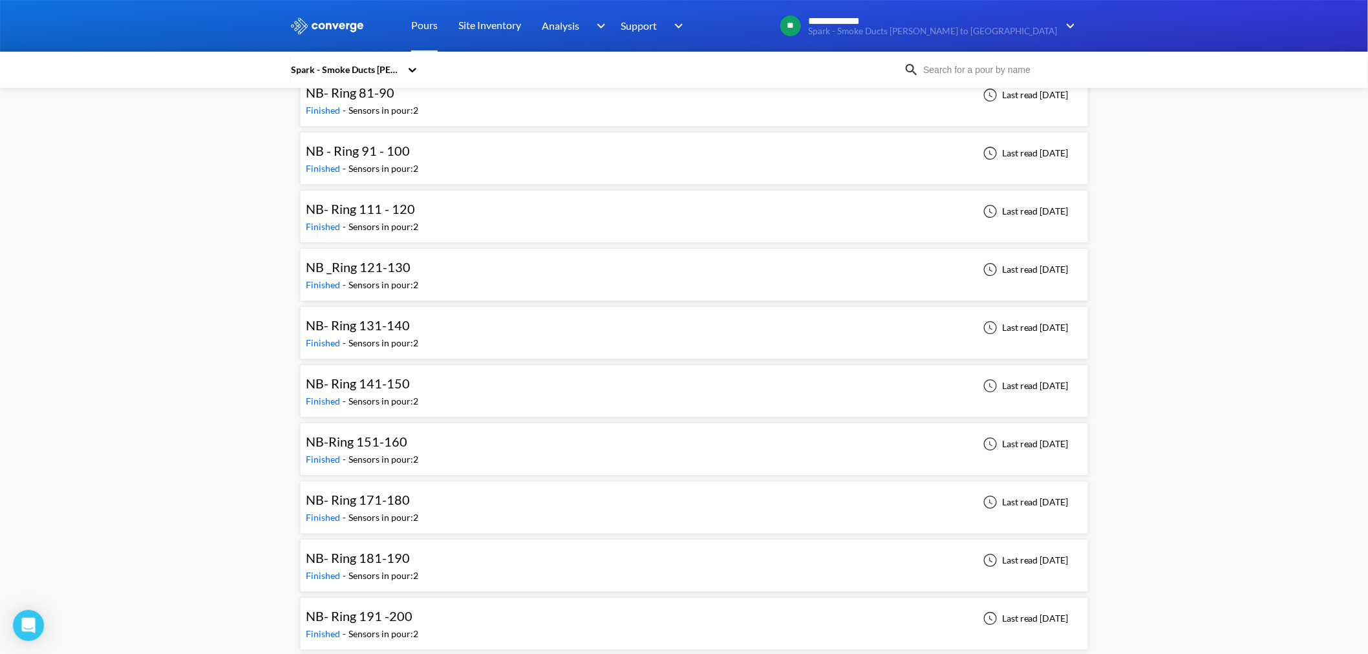
scroll to position [1724, 0]
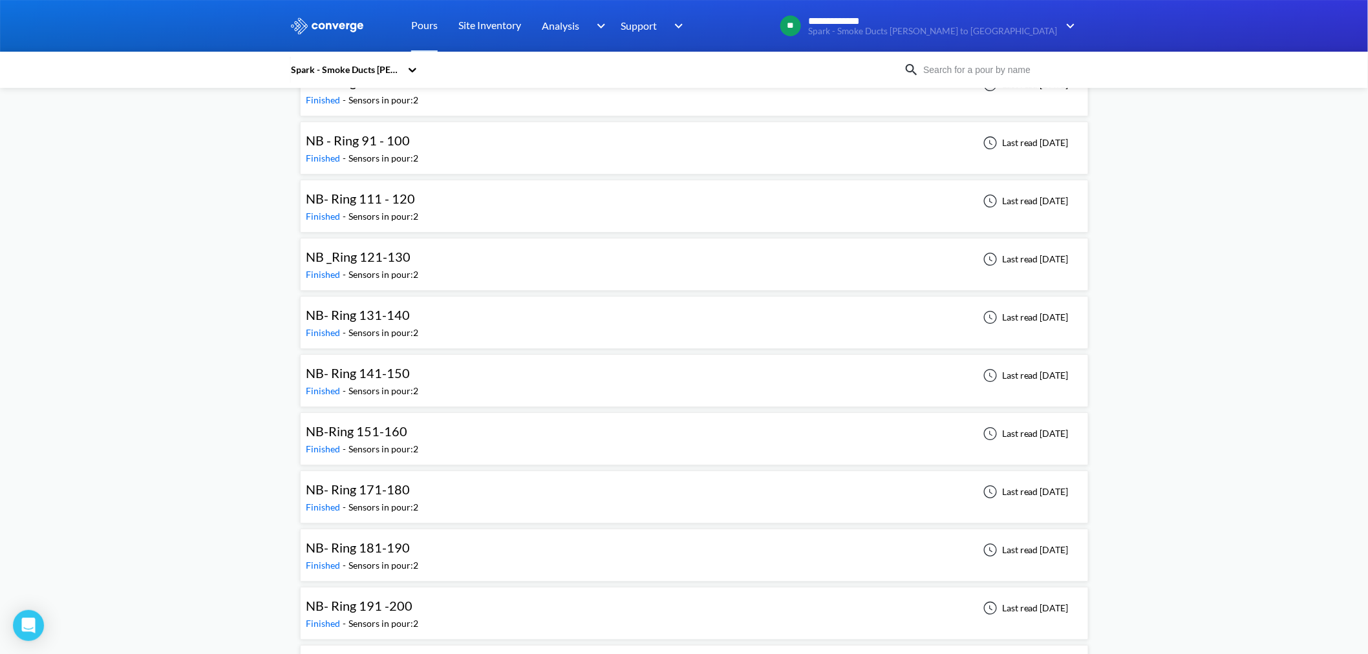
click at [433, 395] on div "NB- Ring 191 -200 Finished - Sensors in pour: 2 Last read [DATE]" at bounding box center [694, 613] width 777 height 41
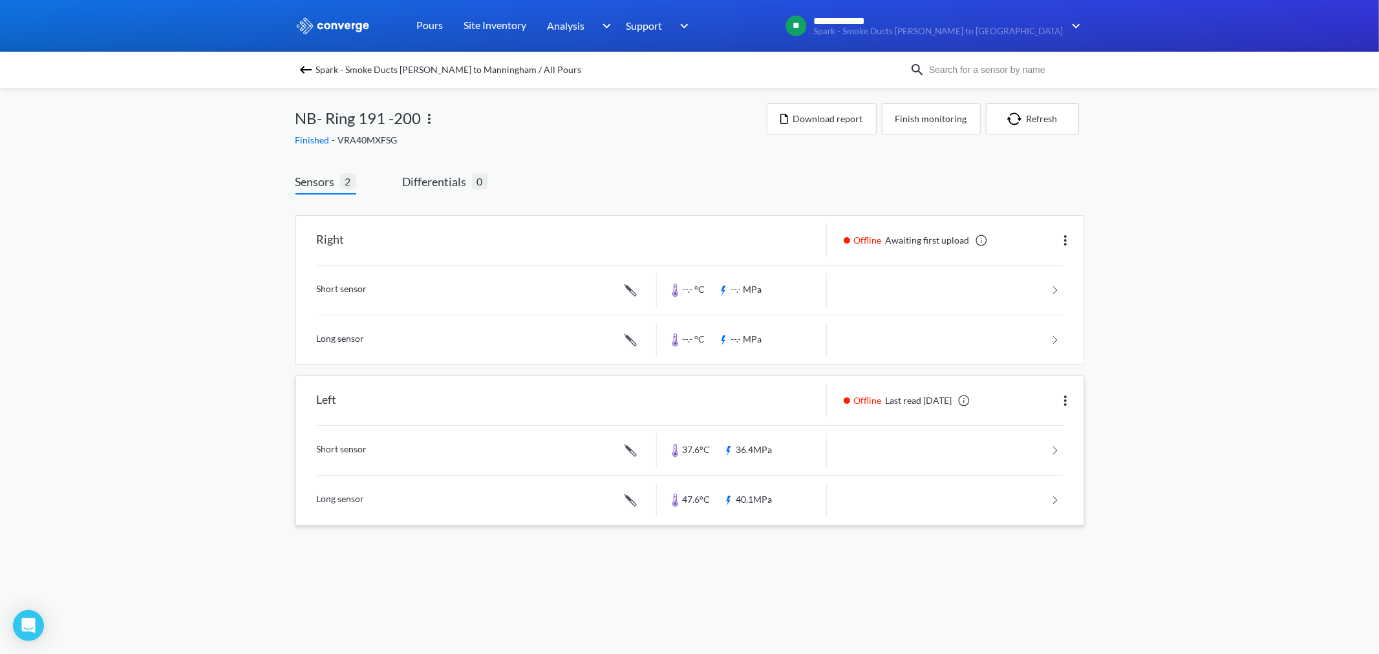
click at [749, 395] on link at bounding box center [690, 450] width 746 height 49
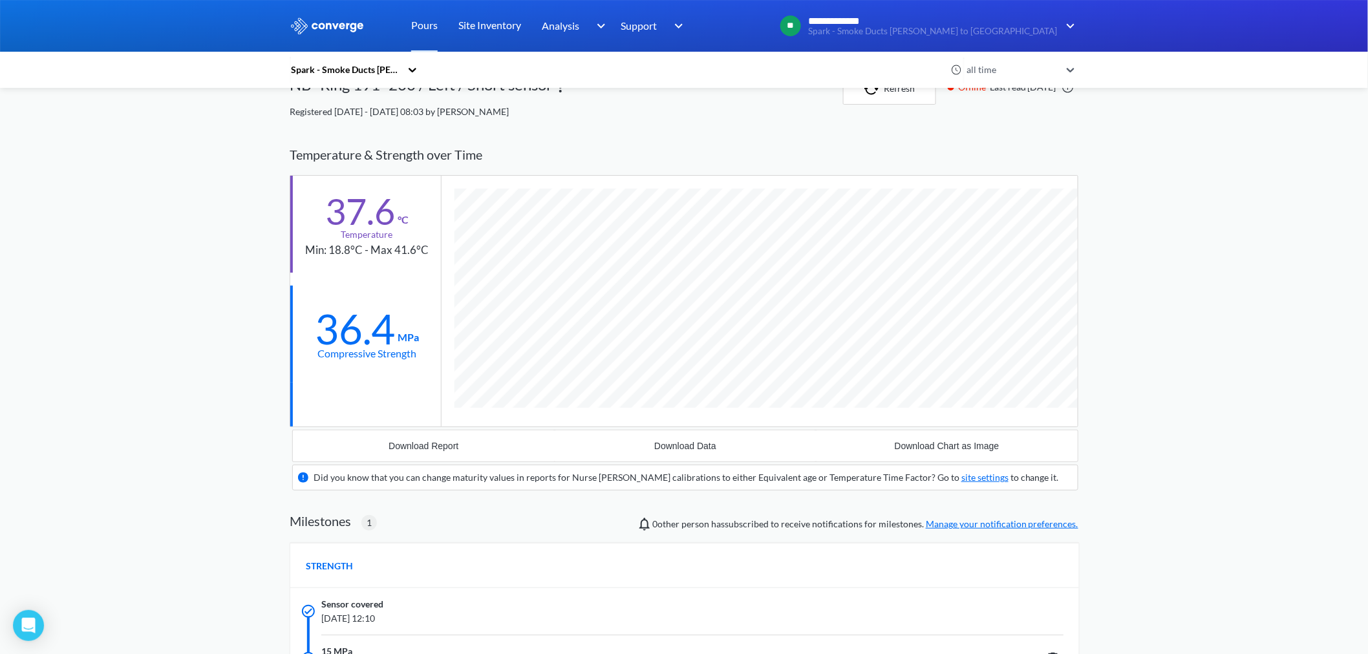
scroll to position [856, 789]
click at [429, 25] on link "Pours" at bounding box center [424, 26] width 27 height 52
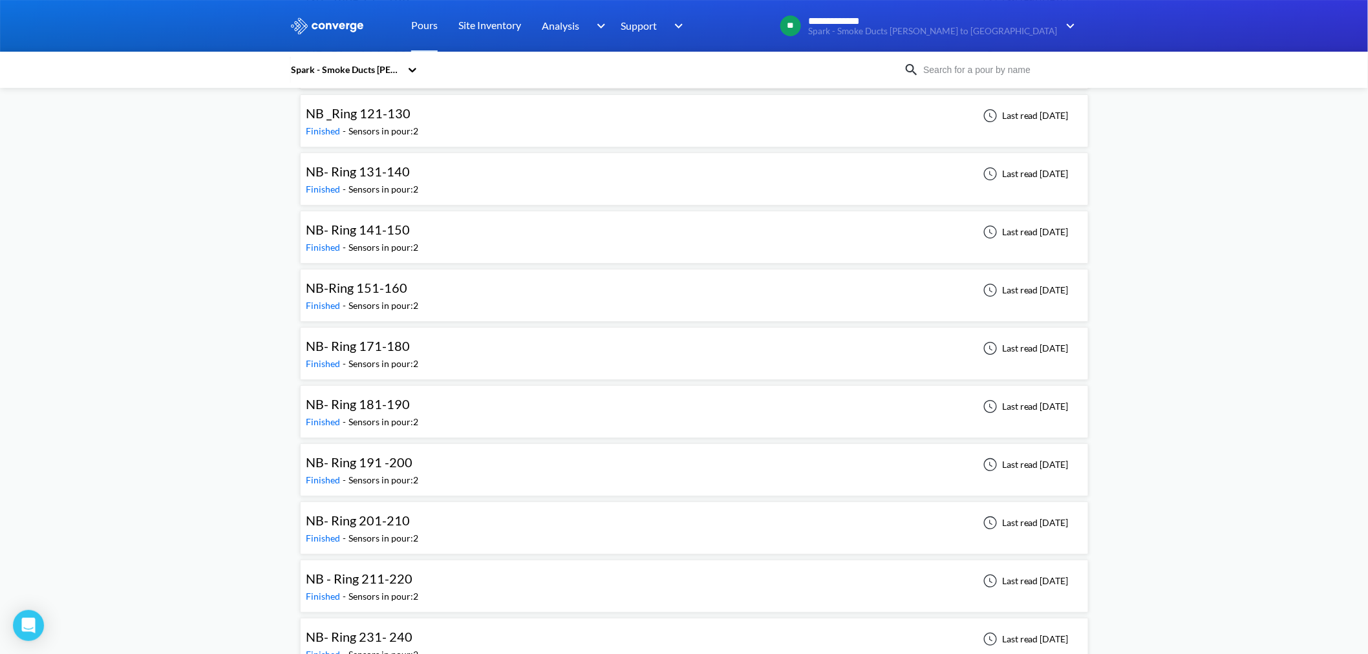
scroll to position [1940, 0]
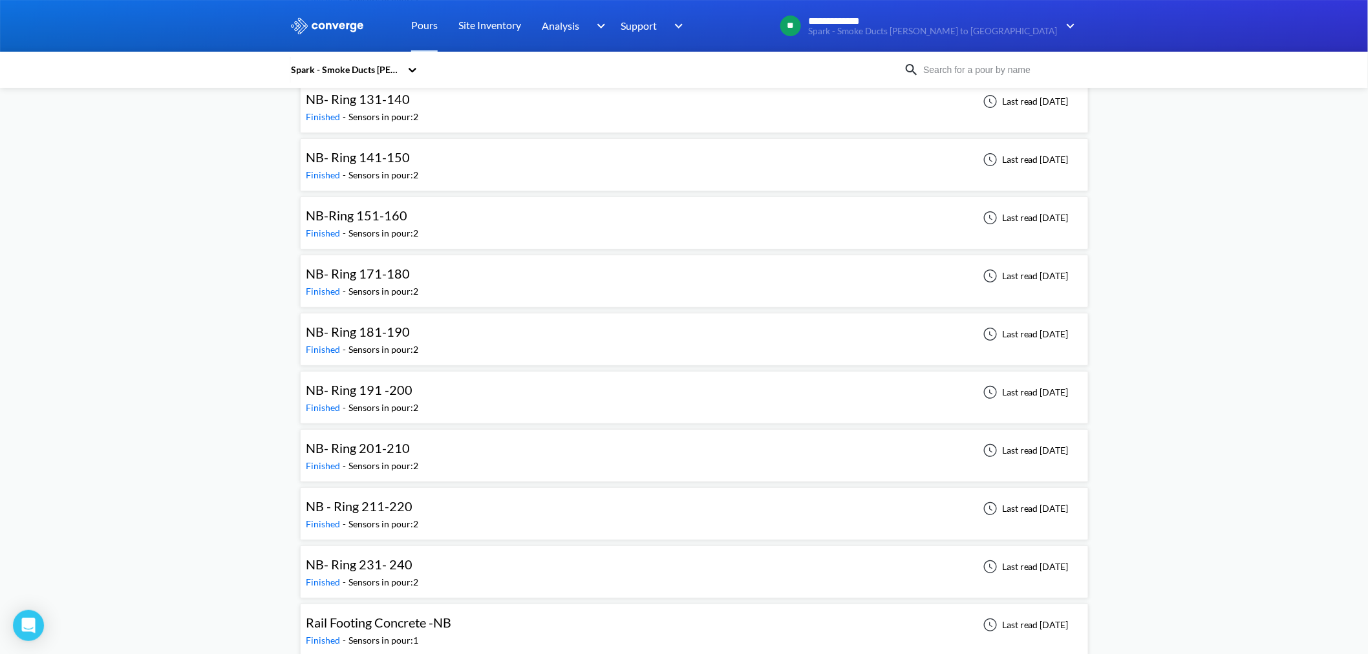
click at [440, 395] on div "NB - Ring 211-220 Finished - Sensors in pour: 2 Last read [DATE]" at bounding box center [694, 513] width 777 height 41
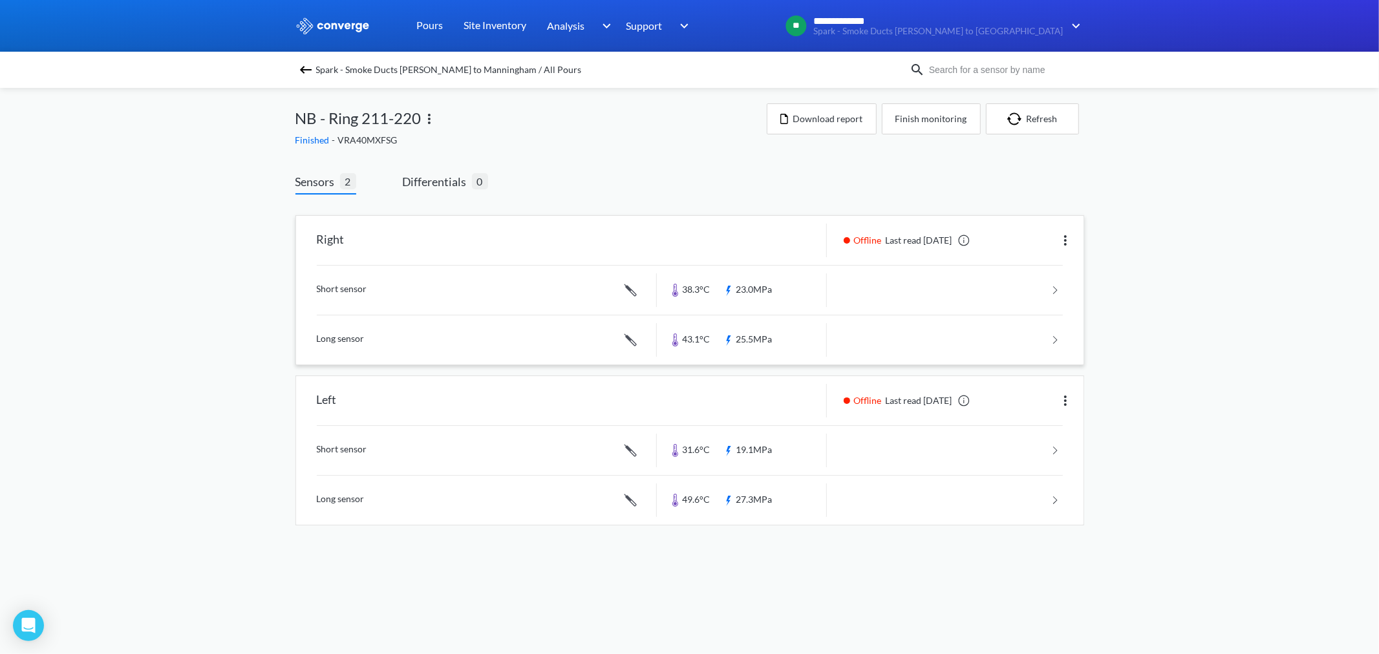
click at [753, 333] on link at bounding box center [690, 340] width 746 height 49
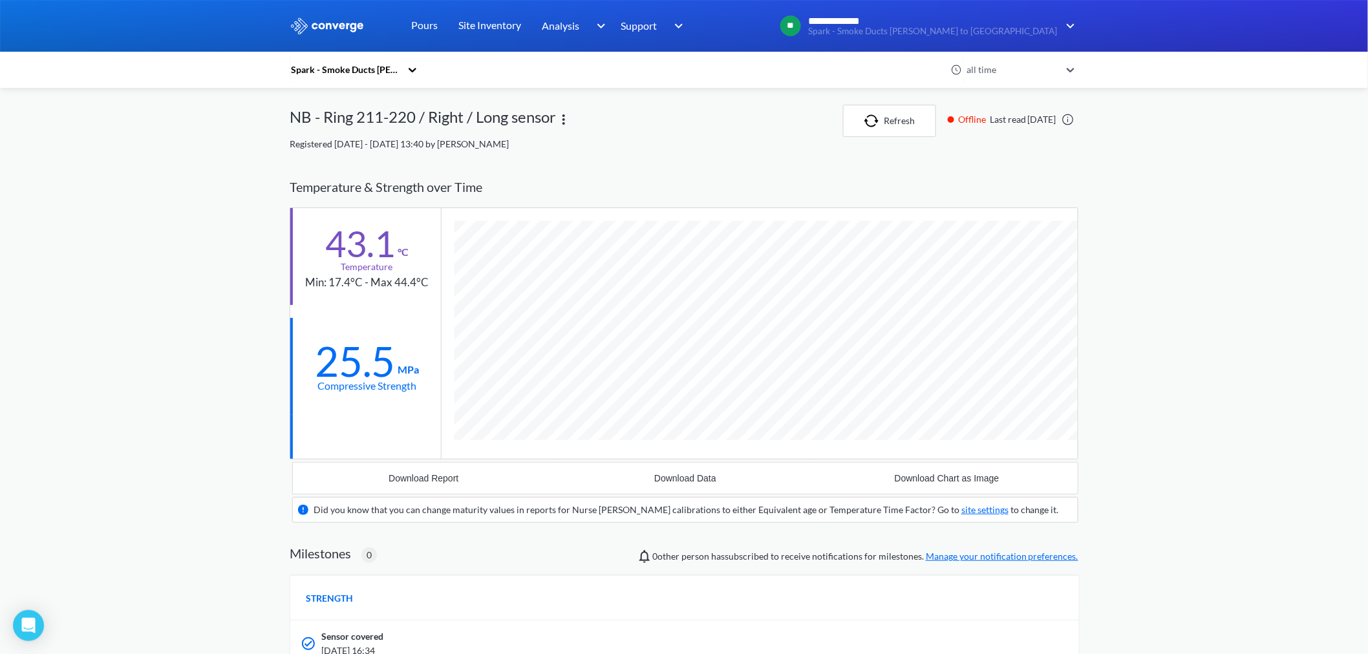
scroll to position [834, 789]
click at [429, 25] on link "Pours" at bounding box center [424, 26] width 27 height 52
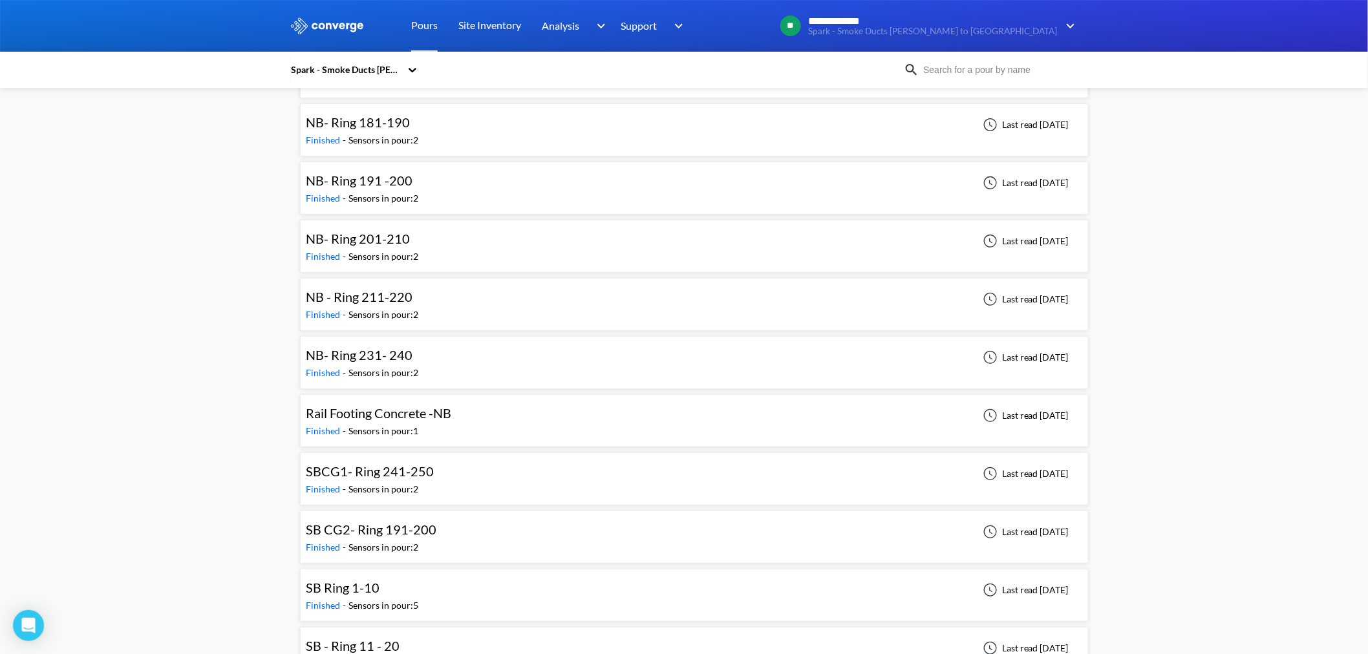
scroll to position [2155, 0]
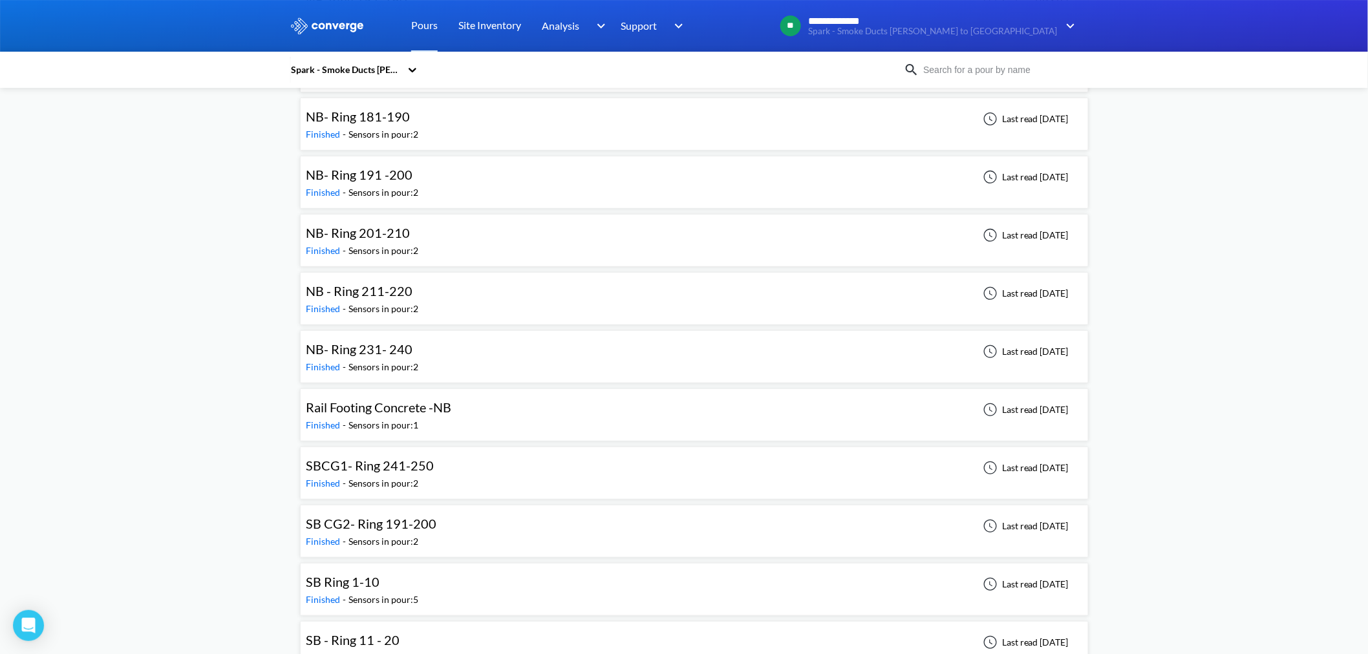
click at [444, 358] on div "NB- Ring 231- 240 Finished - Sensors in pour: 2 Last read [DATE]" at bounding box center [694, 356] width 777 height 41
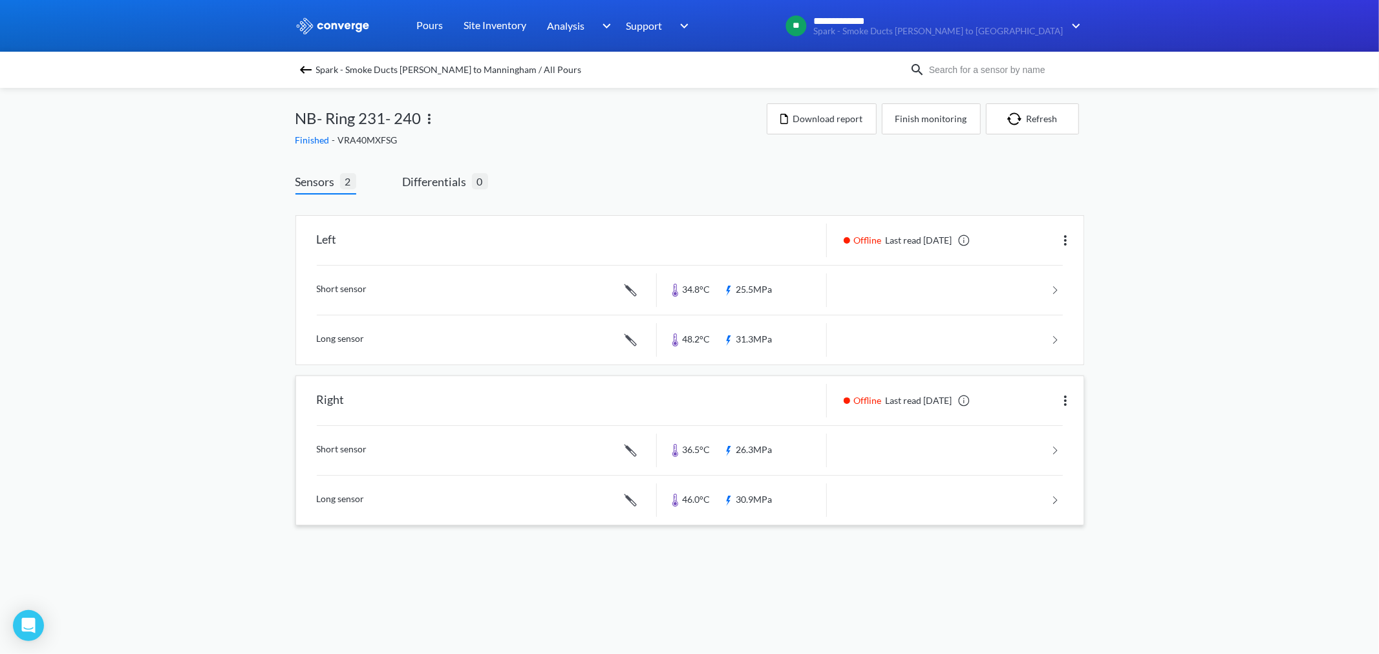
click at [747, 395] on link at bounding box center [690, 500] width 746 height 49
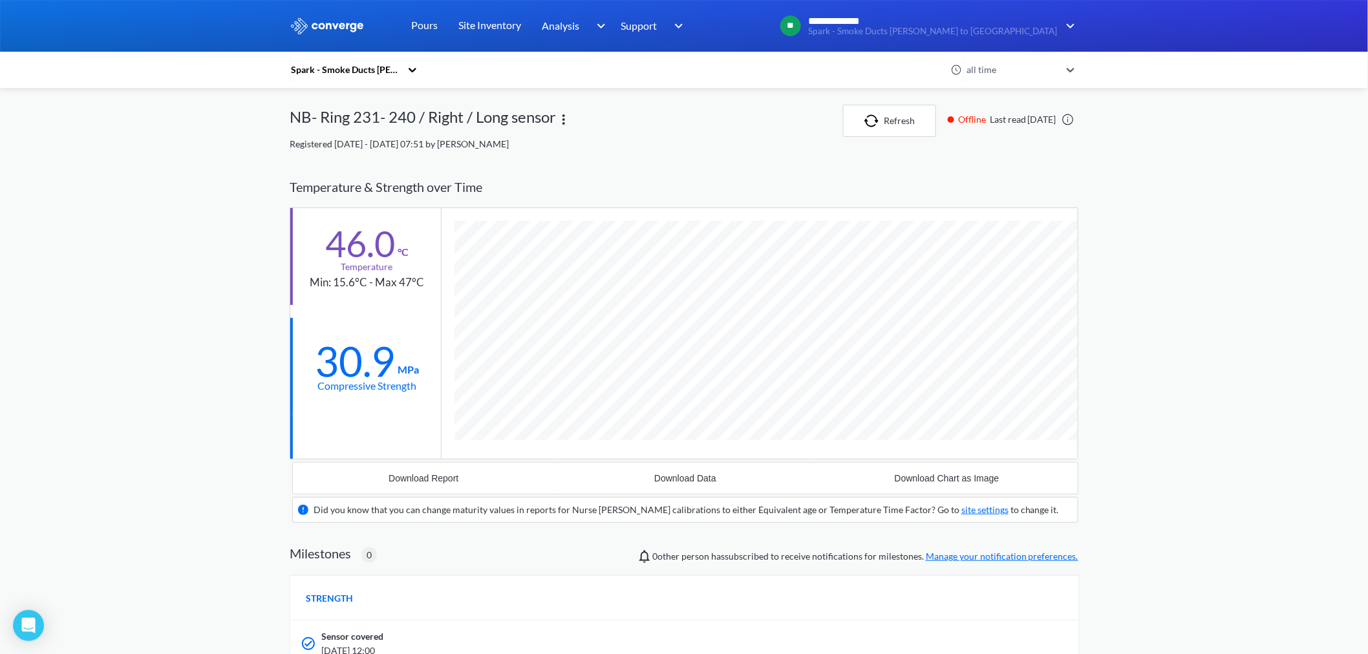
scroll to position [834, 789]
click at [436, 25] on link "Pours" at bounding box center [424, 26] width 27 height 52
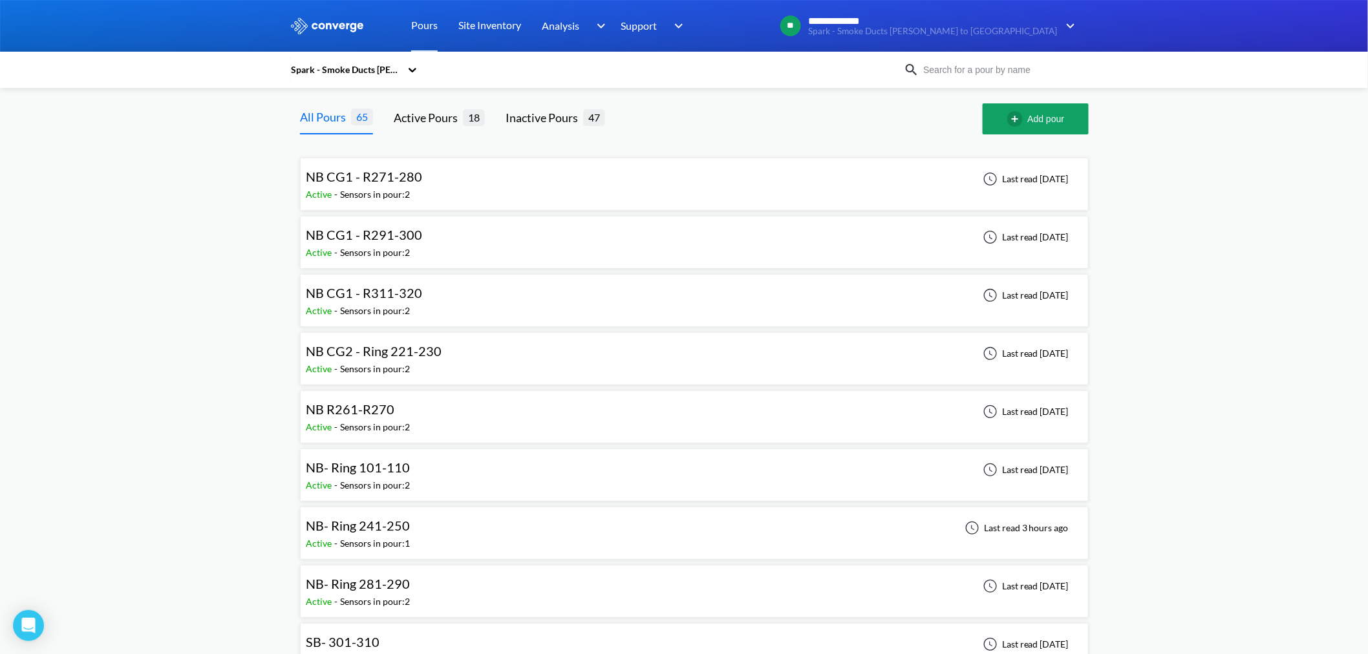
click at [444, 395] on div "NB R261-R270 Active - Sensors in pour: 2 Last read [DATE]" at bounding box center [694, 416] width 777 height 41
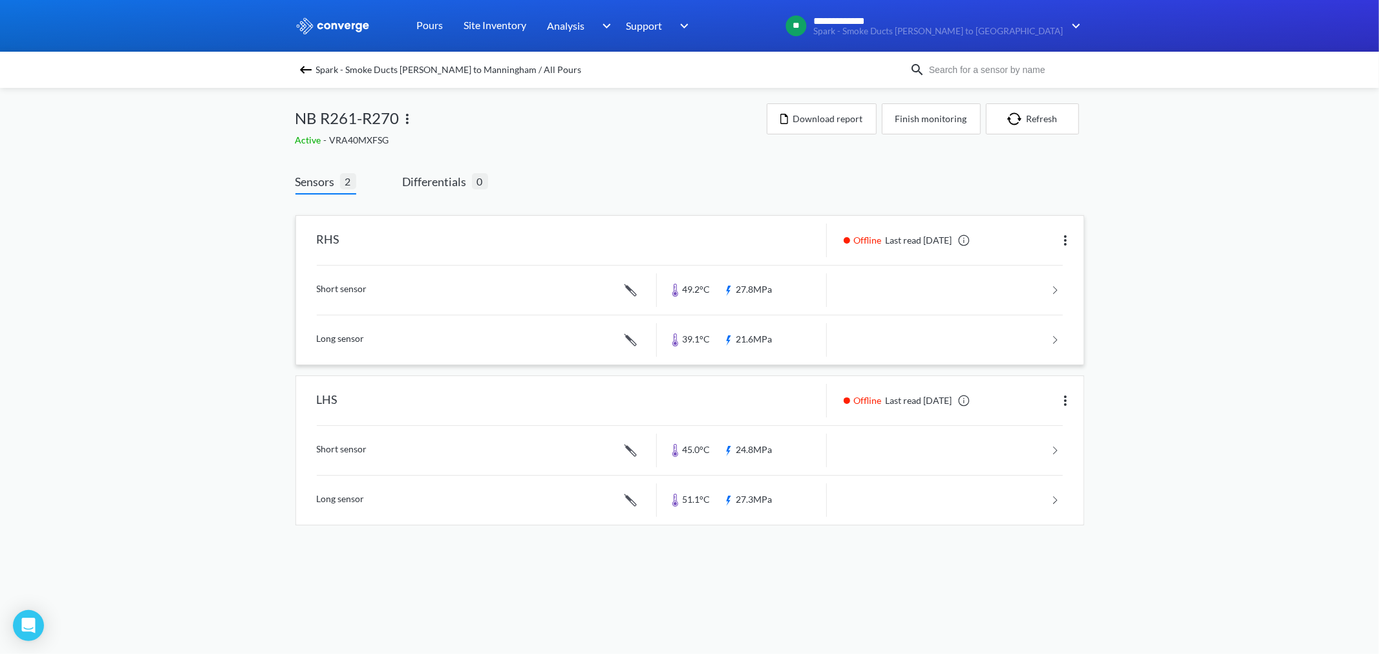
click at [760, 286] on link at bounding box center [690, 290] width 746 height 49
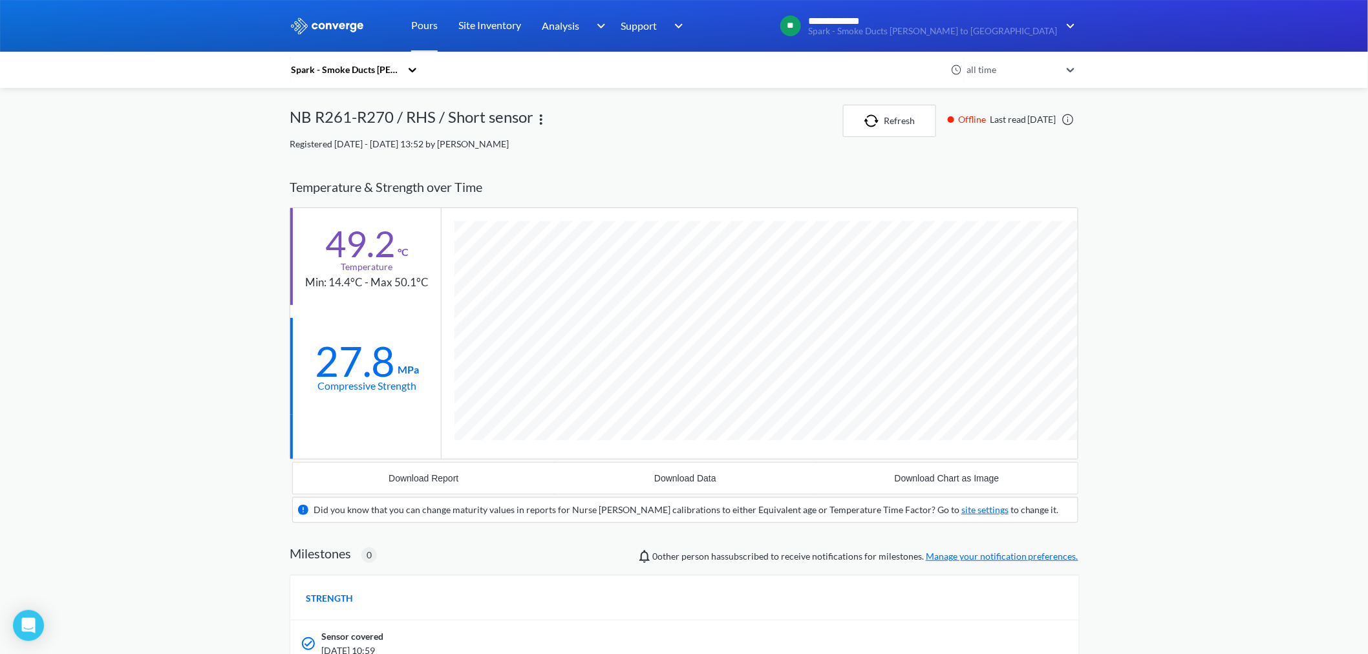
scroll to position [809, 789]
click at [419, 21] on link "Pours" at bounding box center [424, 26] width 27 height 52
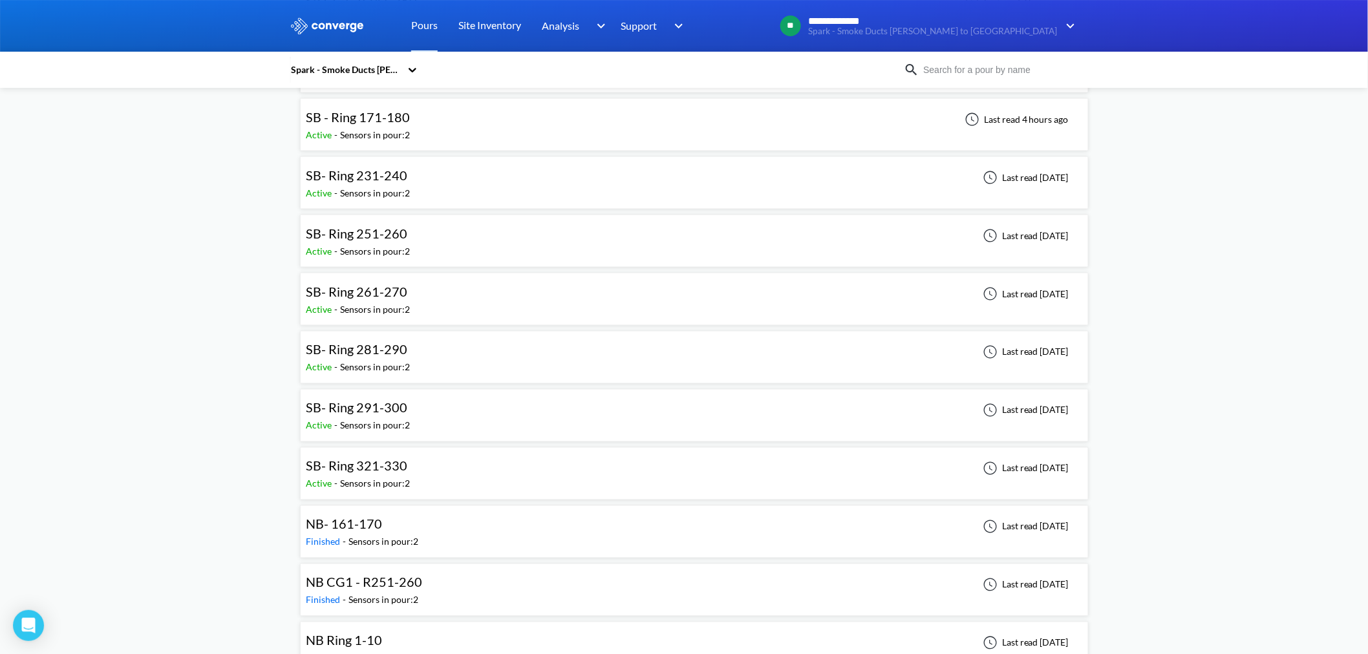
scroll to position [718, 0]
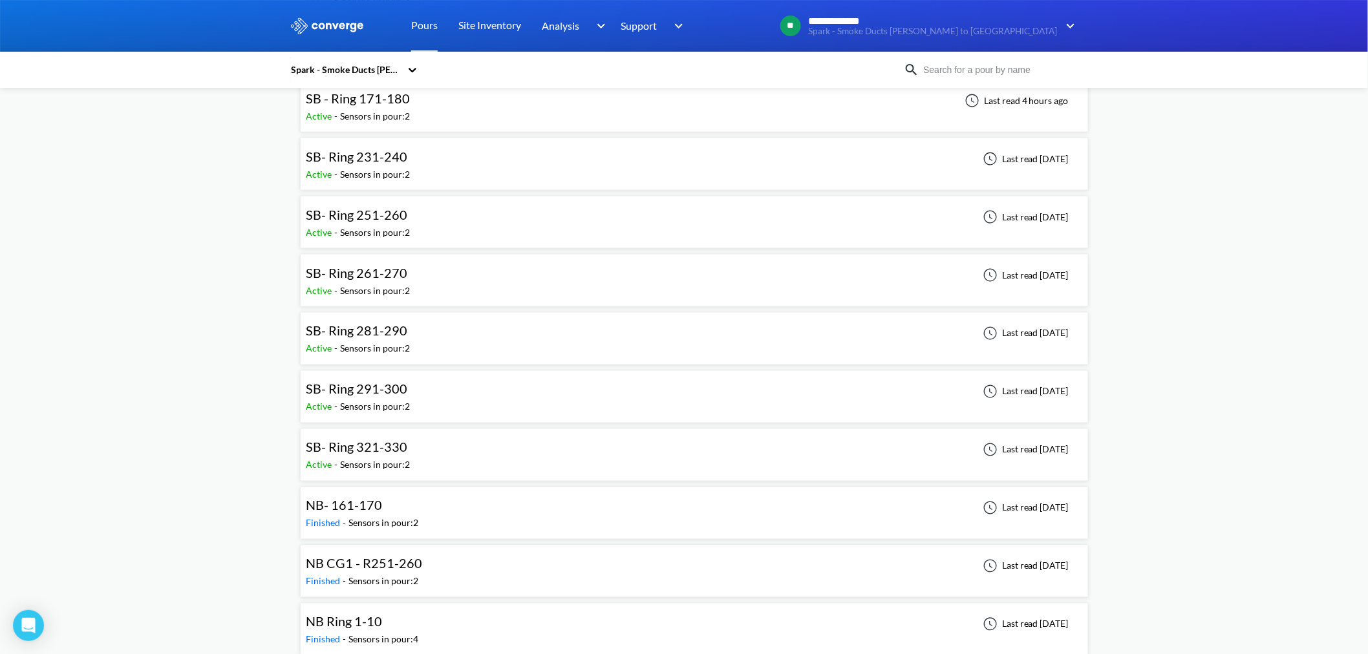
click at [400, 395] on div "NB- 161-170" at bounding box center [362, 506] width 113 height 20
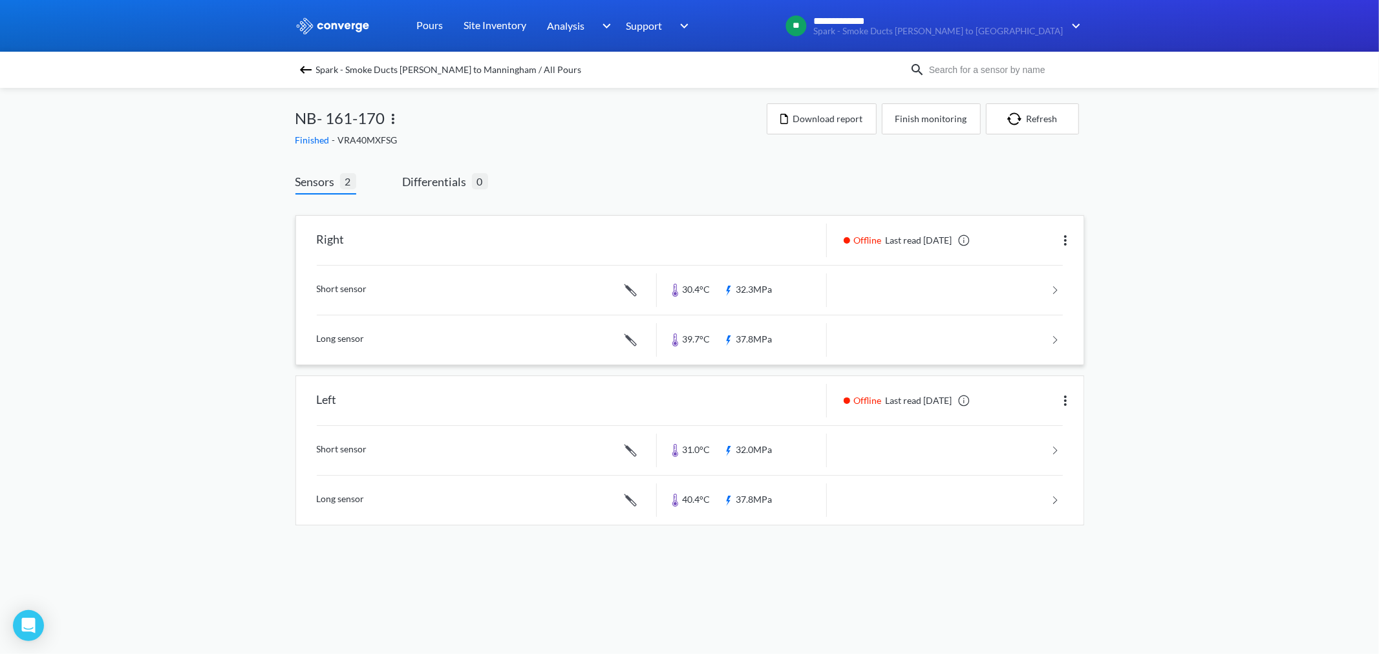
click at [746, 339] on link at bounding box center [690, 340] width 746 height 49
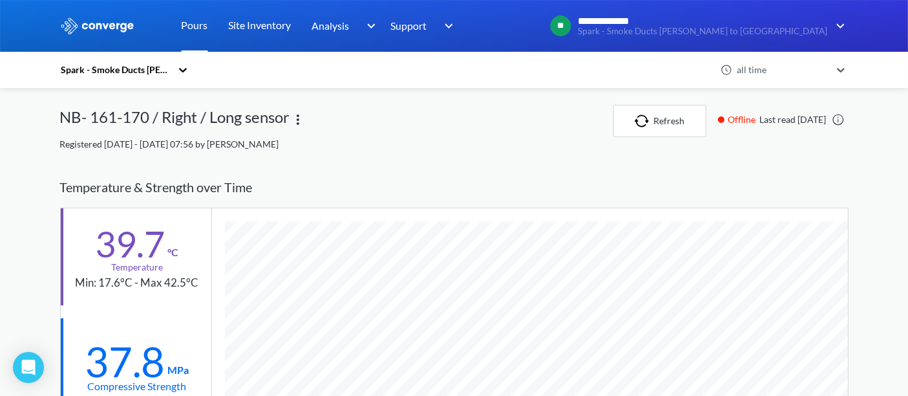
scroll to position [829, 789]
